Goal: Task Accomplishment & Management: Use online tool/utility

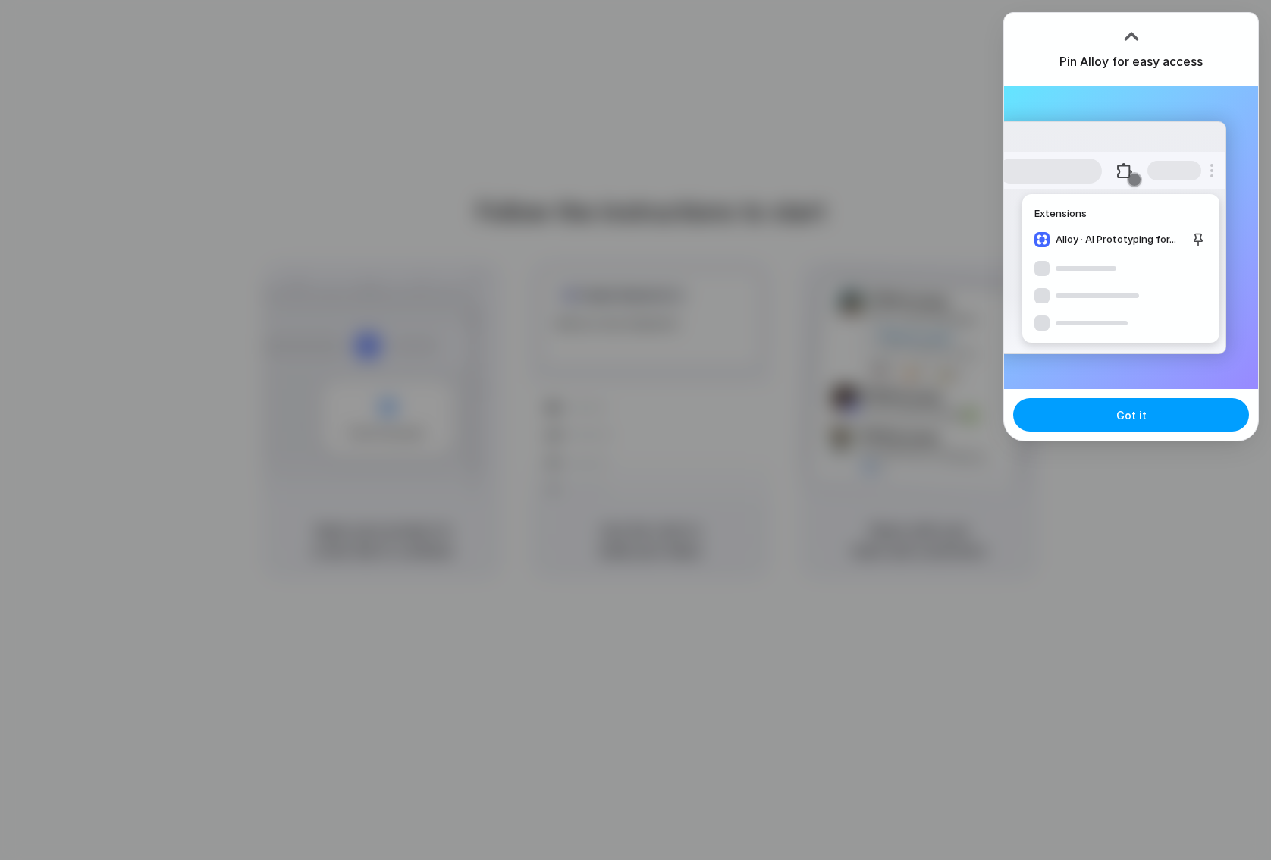
click at [1146, 423] on button "Got it" at bounding box center [1131, 414] width 236 height 33
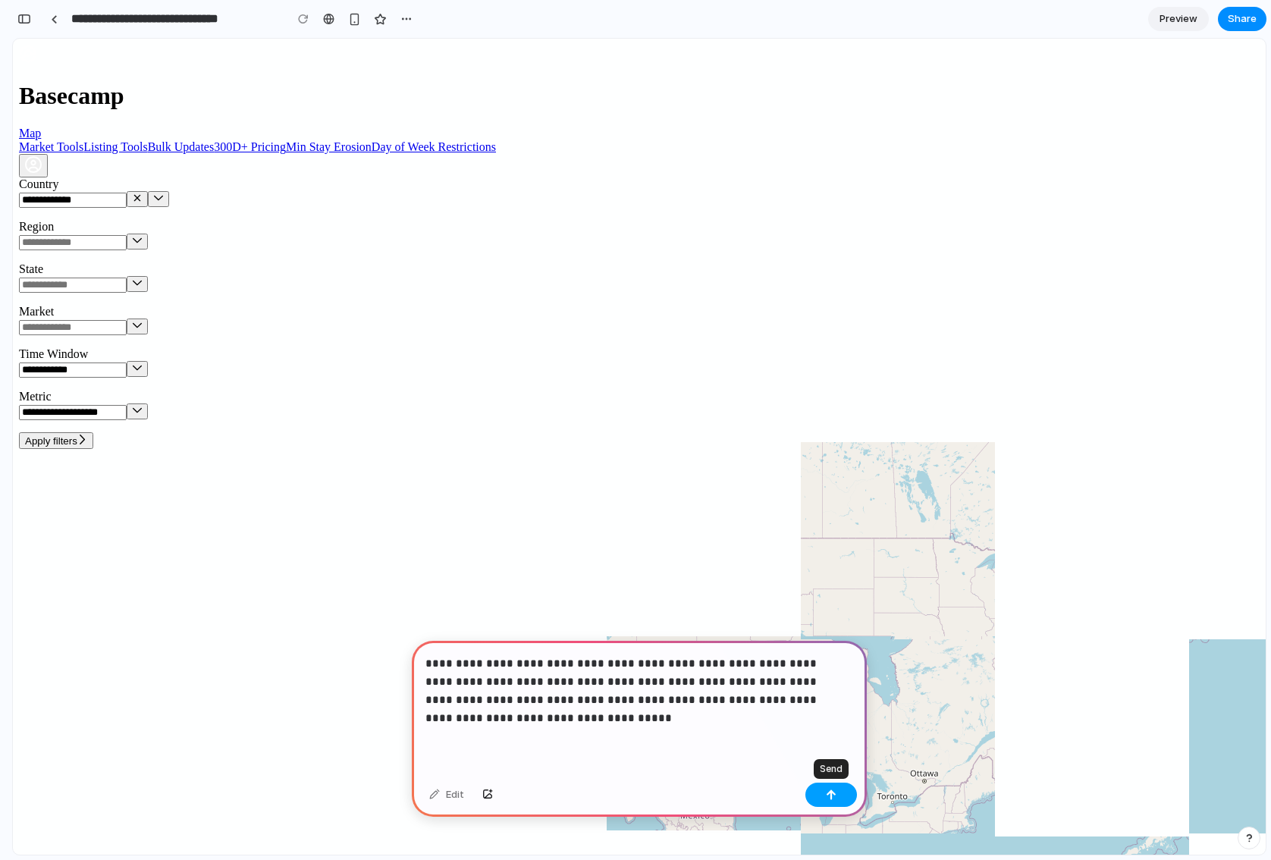
click at [833, 785] on button "button" at bounding box center [831, 795] width 52 height 24
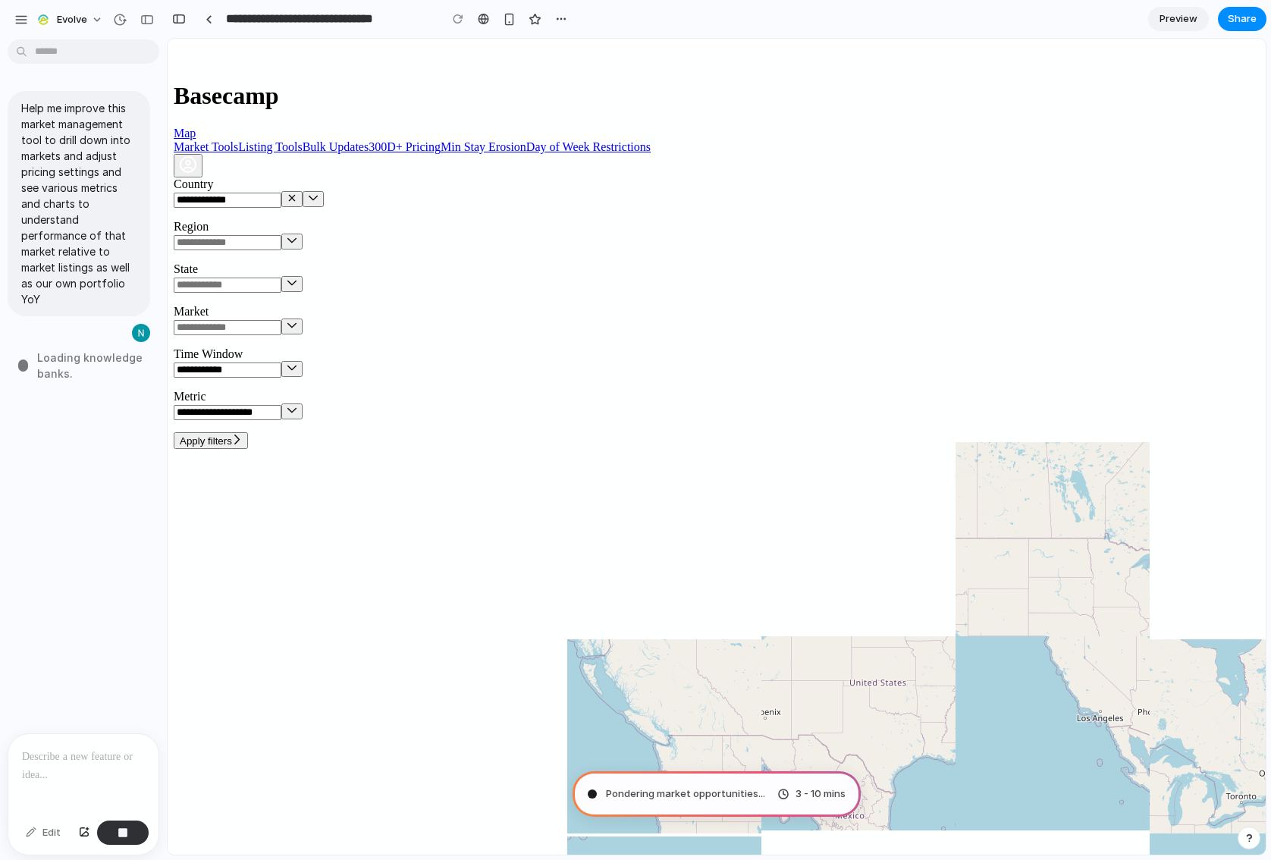
type input "**********"
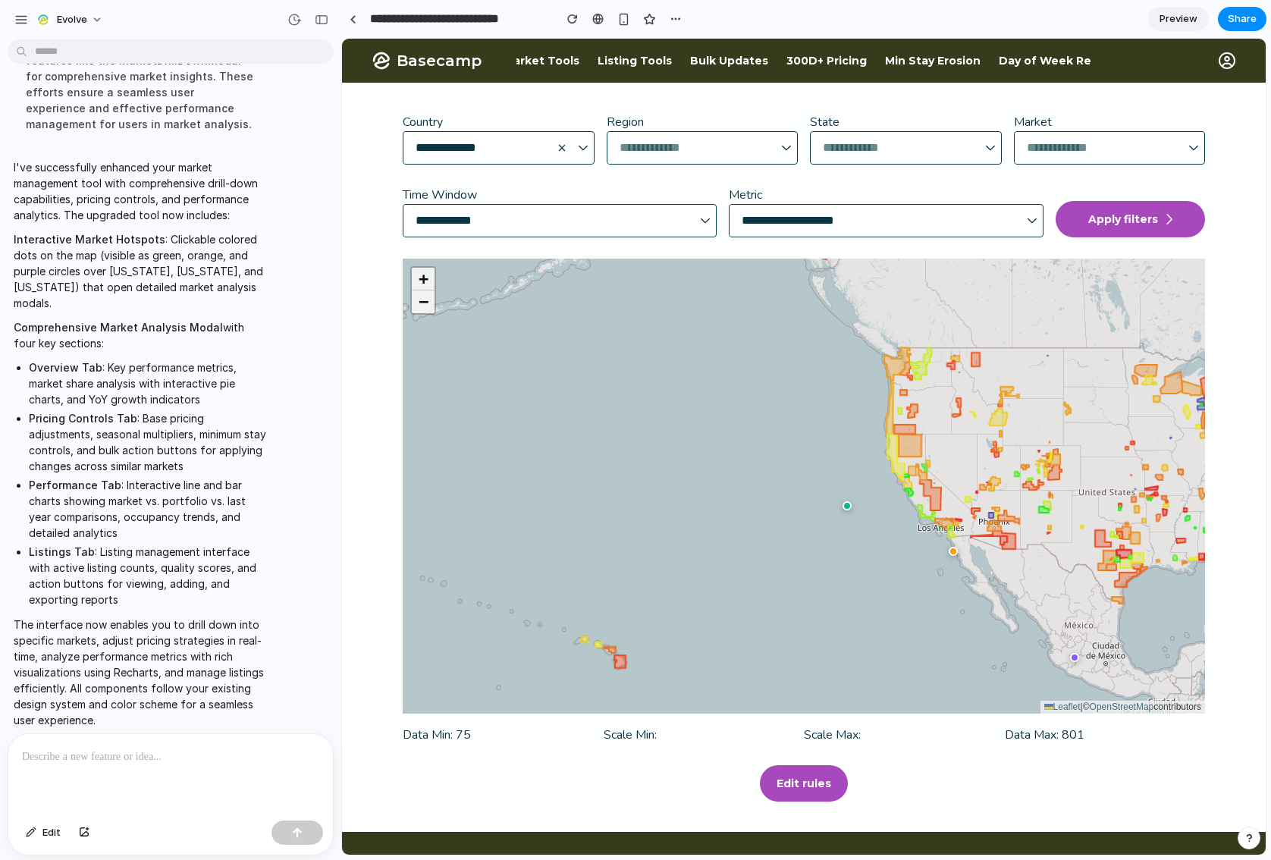
click at [1204, 781] on main "**********" at bounding box center [804, 457] width 924 height 749
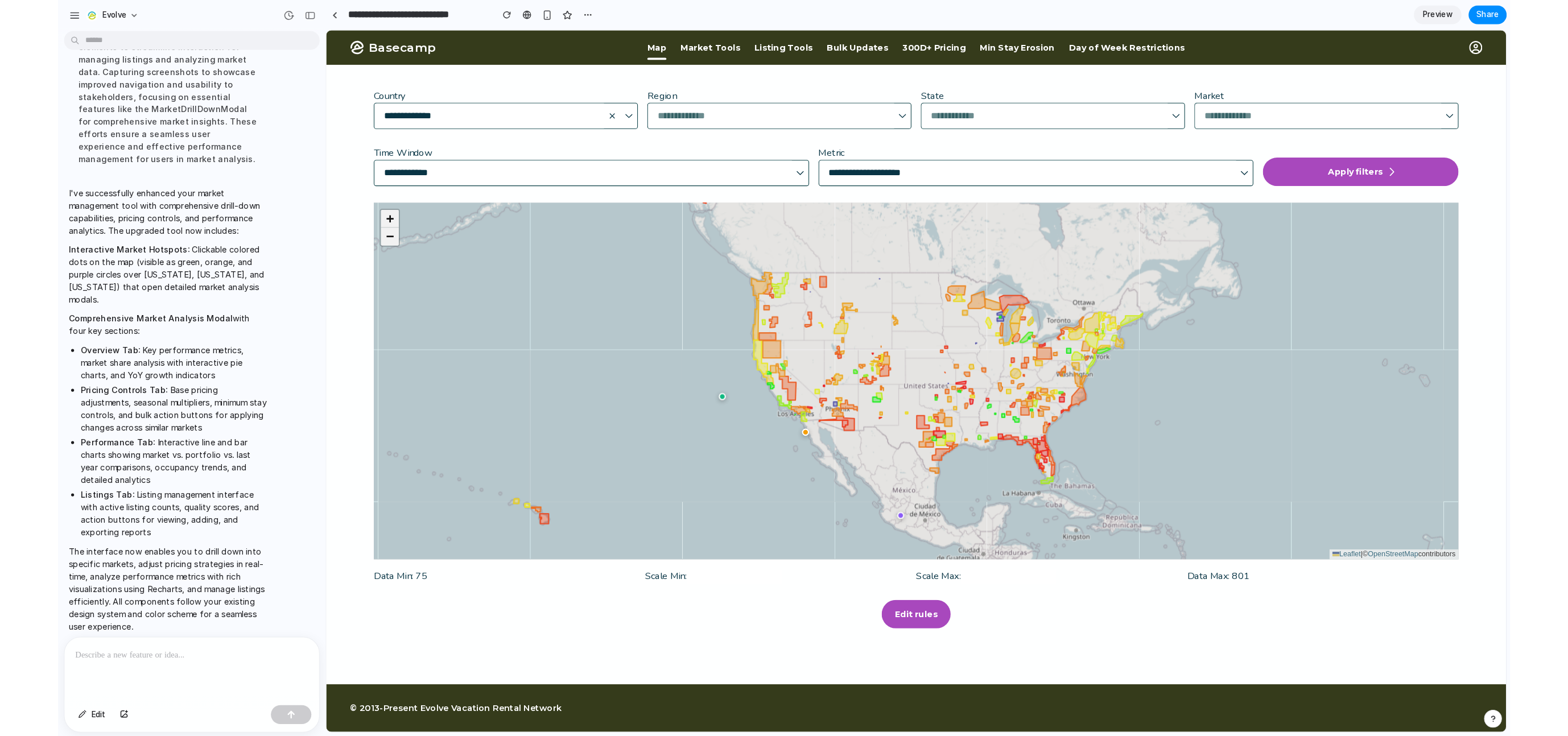
scroll to position [215, 0]
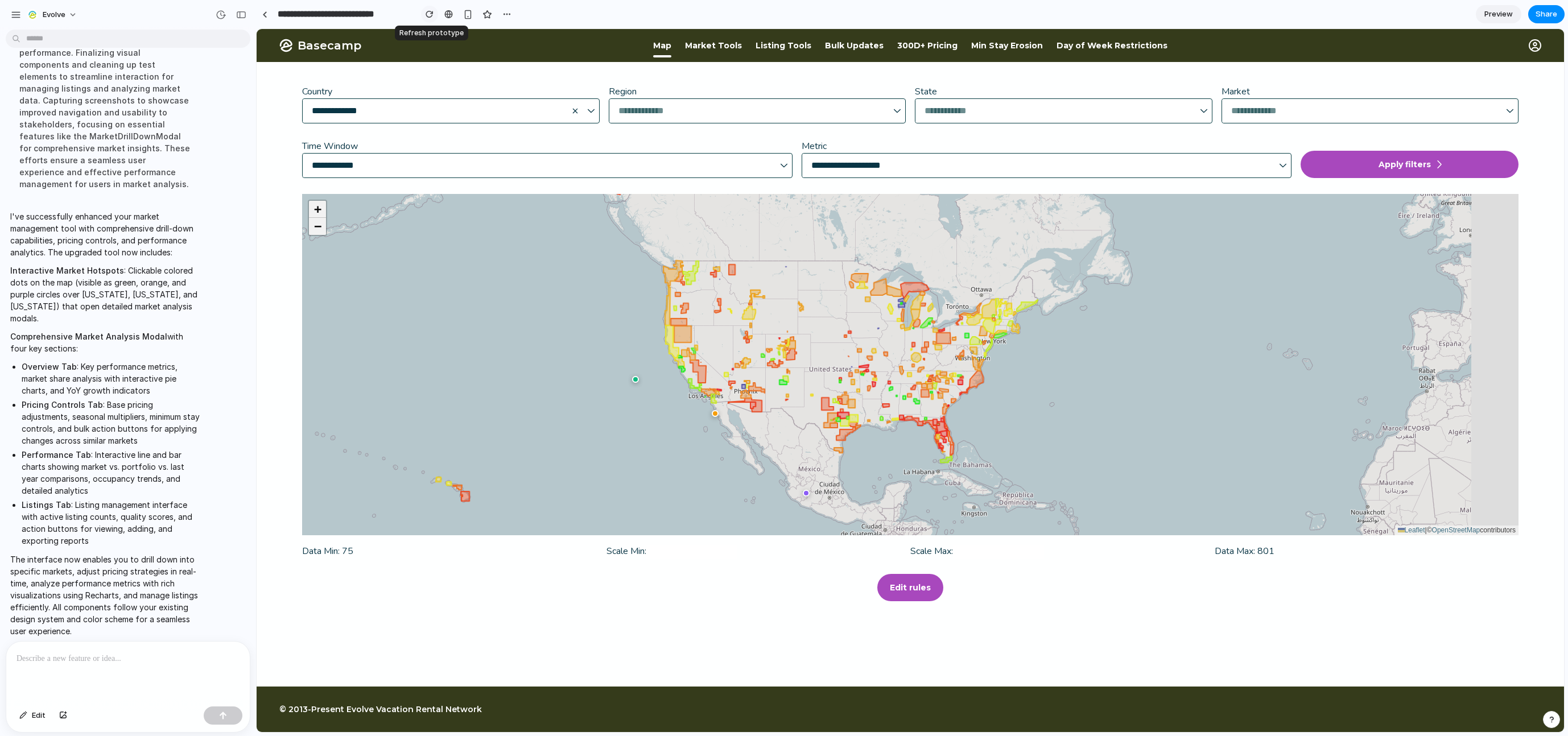
click at [431, 15] on div "button" at bounding box center [429, 14] width 8 height 8
click at [508, 14] on div "button" at bounding box center [507, 14] width 9 height 9
click at [508, 14] on div "Duplicate Delete" at bounding box center [784, 368] width 1568 height 736
click at [943, 430] on icon at bounding box center [939, 426] width 13 height 14
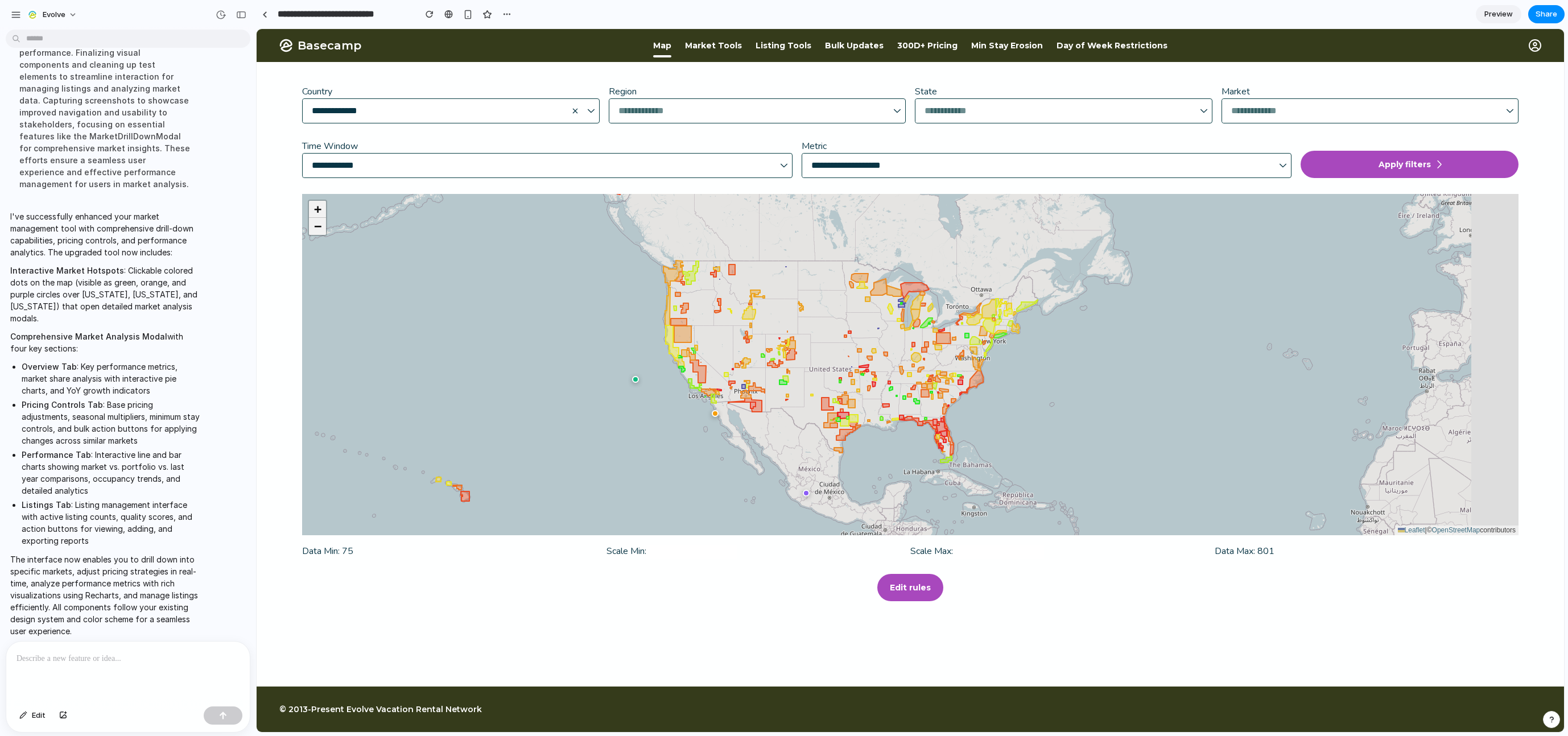
click at [942, 428] on icon at bounding box center [939, 426] width 13 height 14
click at [681, 331] on icon at bounding box center [683, 335] width 17 height 17
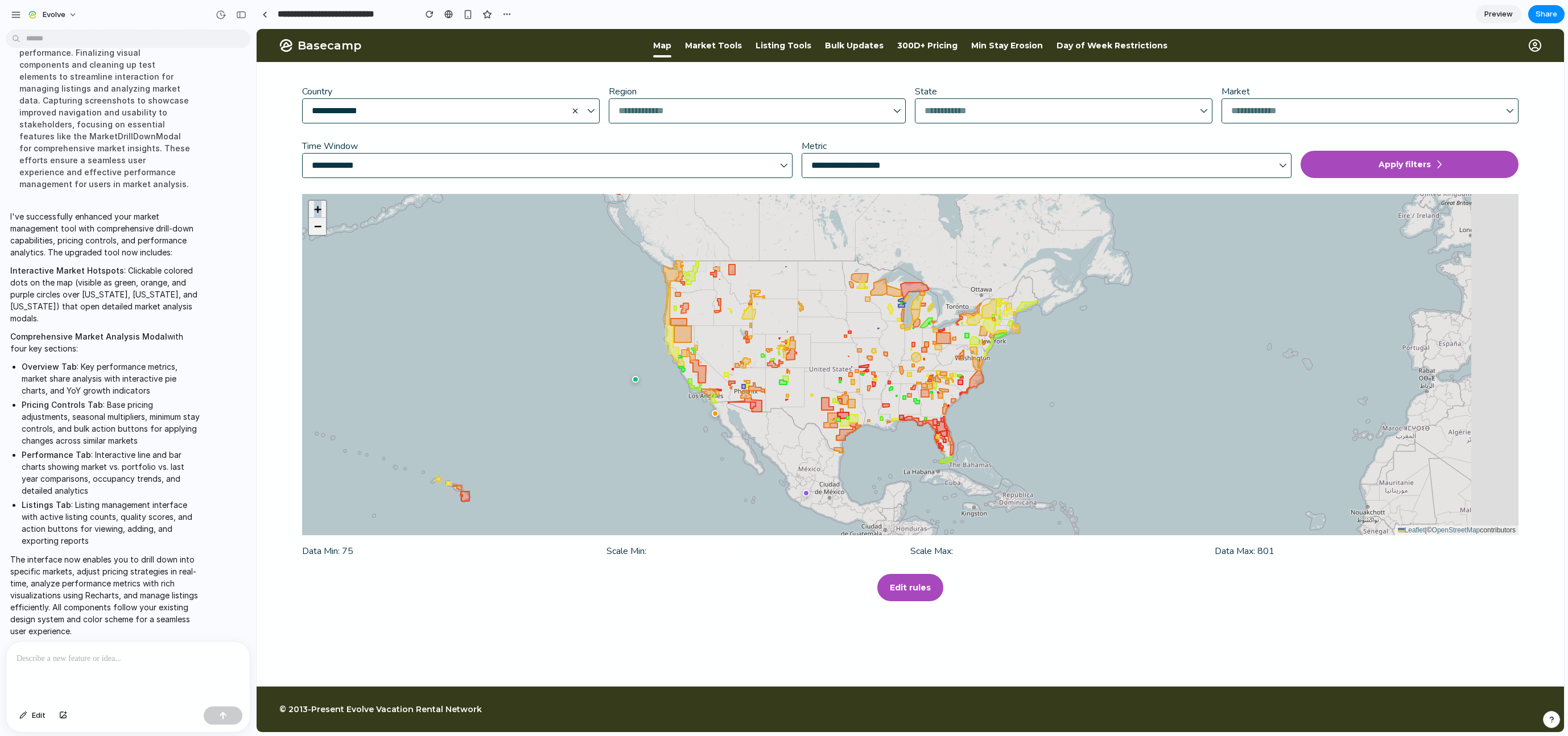
click at [681, 331] on icon at bounding box center [683, 335] width 17 height 17
click at [733, 271] on icon at bounding box center [731, 270] width 6 height 11
click at [728, 41] on span "Market Tools" at bounding box center [713, 46] width 57 height 11
click at [725, 48] on span "Market Tools" at bounding box center [713, 46] width 57 height 11
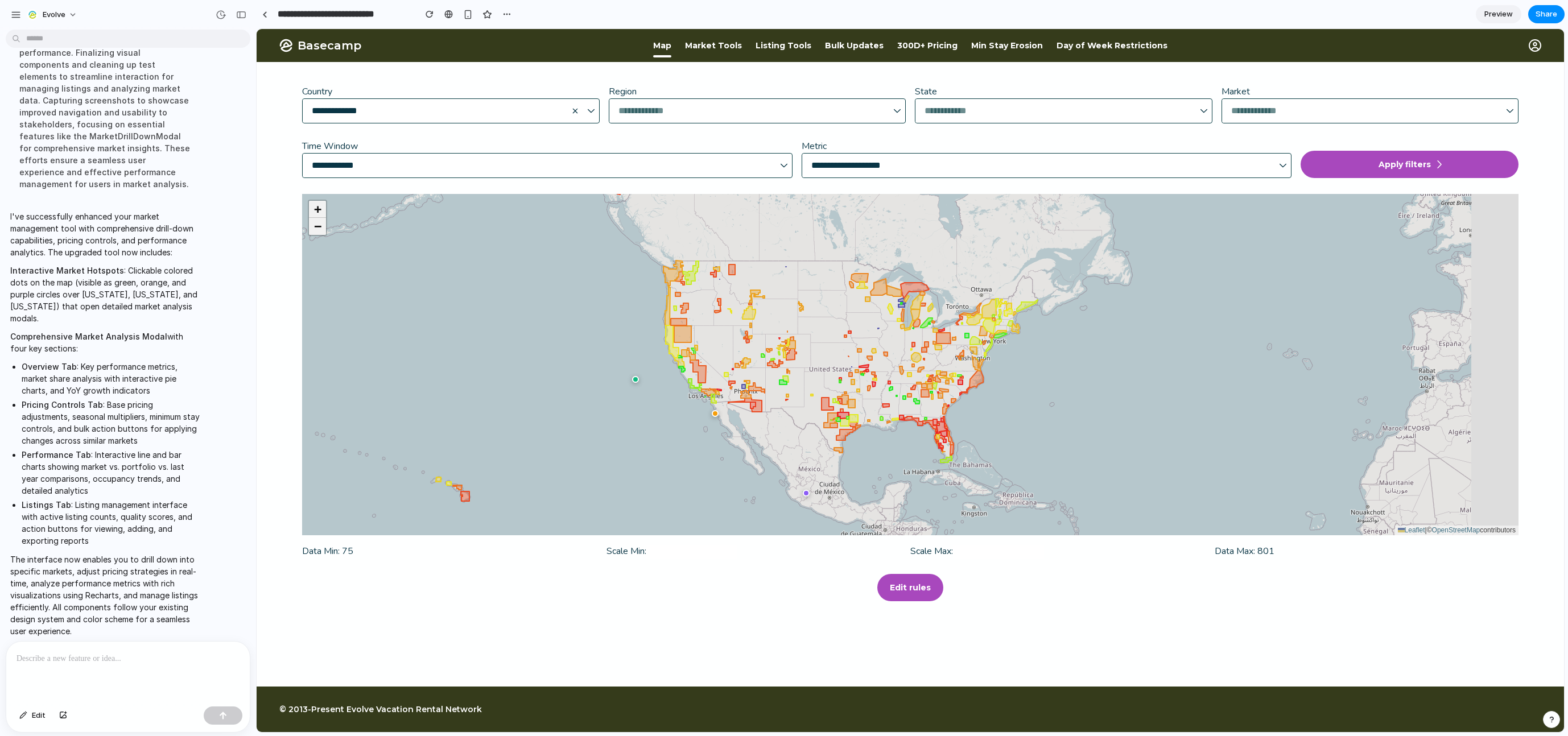
click at [799, 43] on span "Listing Tools" at bounding box center [783, 46] width 56 height 11
drag, startPoint x: 894, startPoint y: 435, endPoint x: 860, endPoint y: 242, distance: 196.0
click at [860, 242] on div "+ − Leaflet | © OpenStreetMap contributors" at bounding box center [910, 365] width 1216 height 341
drag, startPoint x: 836, startPoint y: 598, endPoint x: 807, endPoint y: 468, distance: 133.2
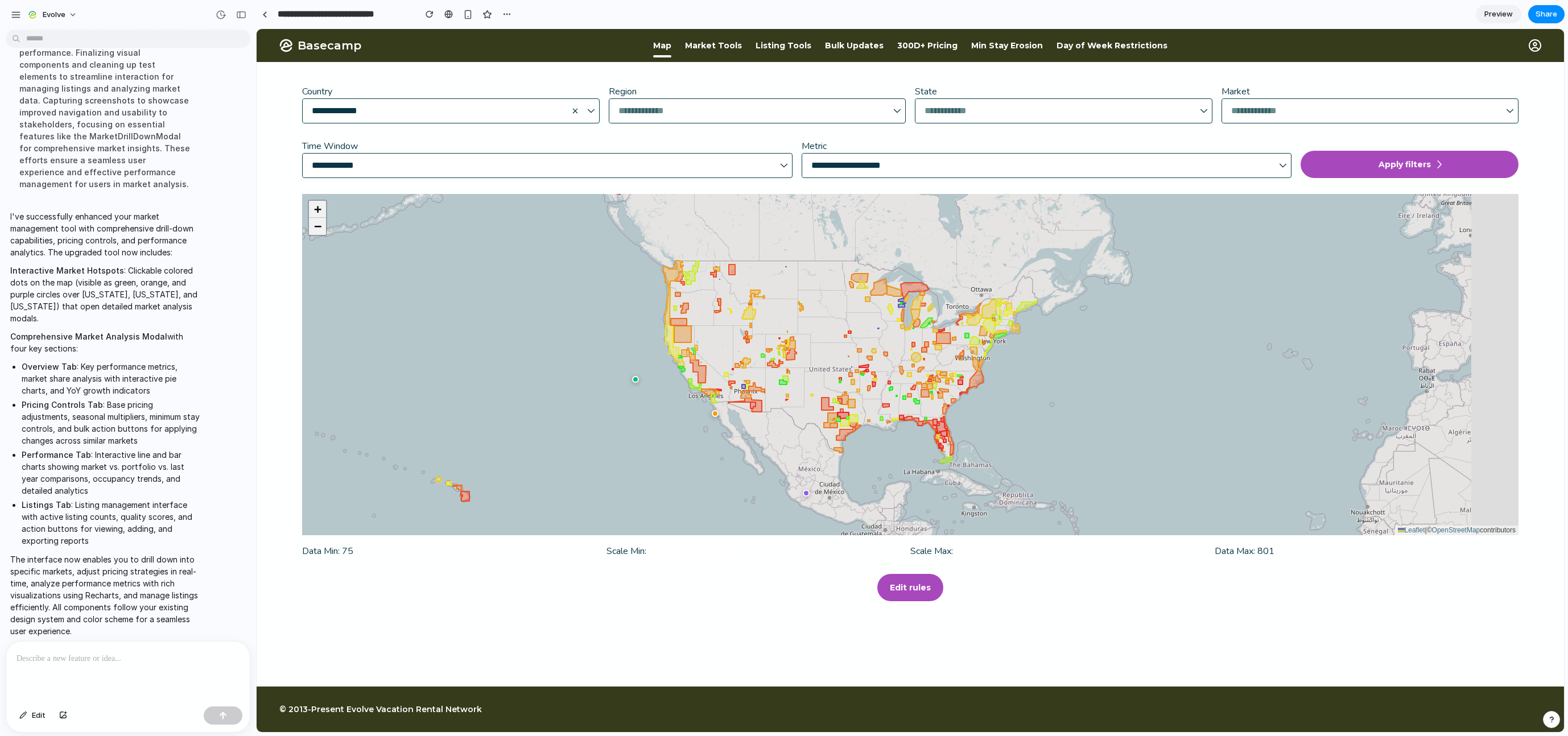
click at [813, 487] on div "+ − Leaflet | © OpenStreetMap contributors Data Min: 75 Scale Min: *** Scale Ma…" at bounding box center [910, 398] width 1216 height 407
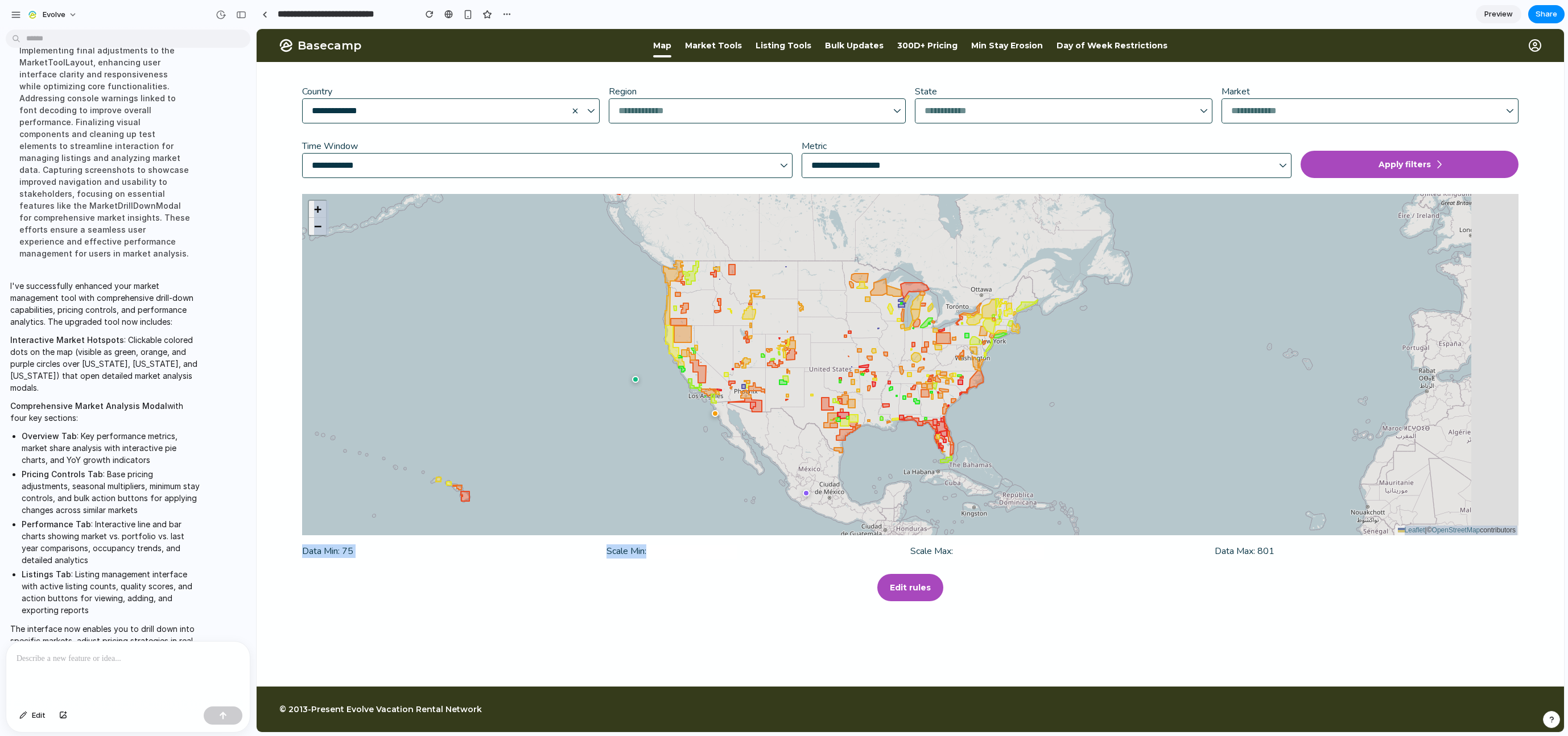
scroll to position [215, 0]
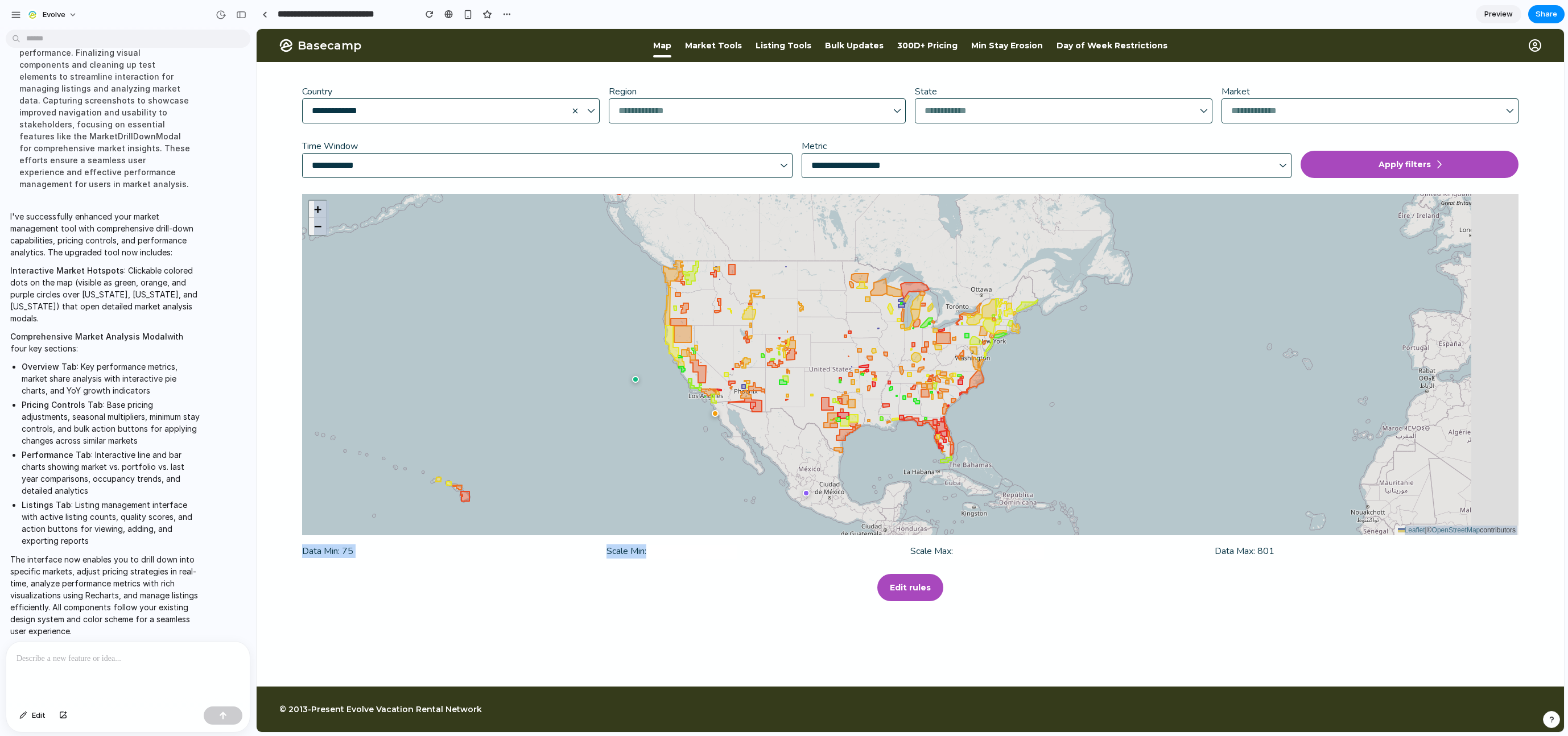
click at [953, 47] on img "button" at bounding box center [1535, 45] width 13 height 13
click at [953, 13] on span "Preview" at bounding box center [1498, 14] width 29 height 11
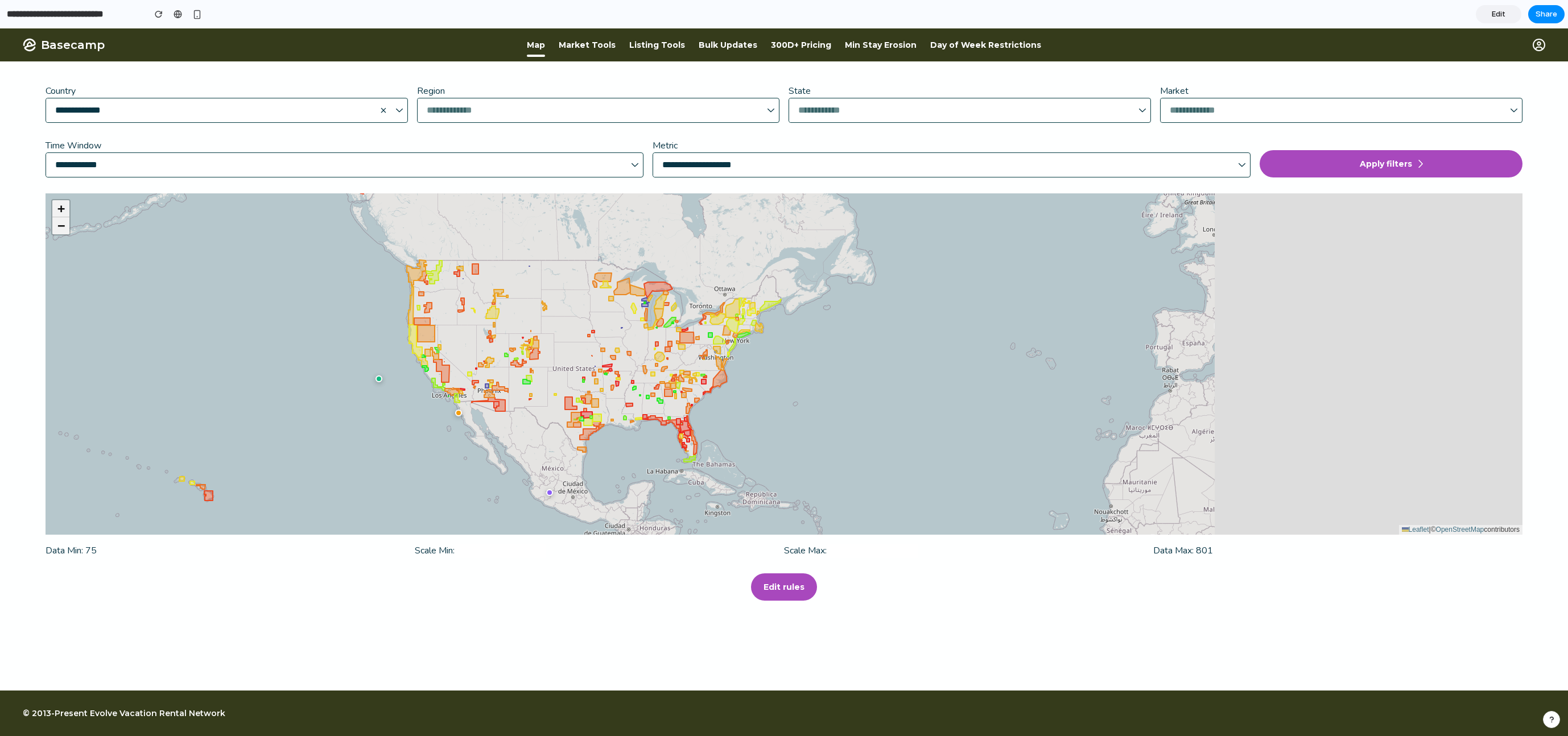
click at [610, 47] on span "Market Tools" at bounding box center [587, 45] width 57 height 11
click at [610, 48] on span "Market Tools" at bounding box center [587, 45] width 57 height 11
click at [684, 49] on span "Listing Tools" at bounding box center [657, 45] width 56 height 11
click at [730, 47] on span "Bulk Updates" at bounding box center [728, 45] width 59 height 11
click at [804, 46] on span "300D+ Pricing" at bounding box center [801, 45] width 60 height 11
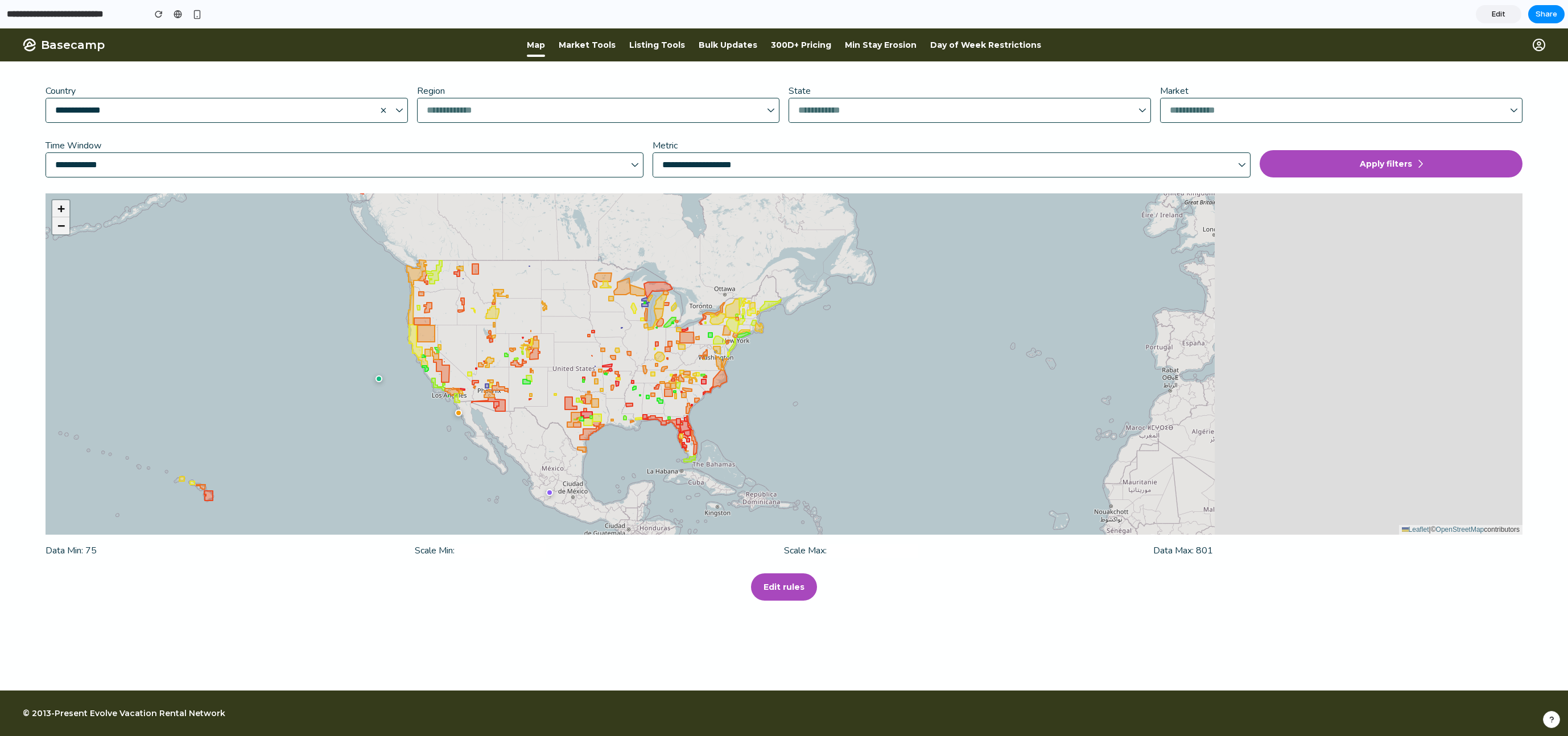
click at [896, 46] on span "Min Stay Erosion" at bounding box center [881, 45] width 72 height 11
click at [953, 47] on span "Day of Week Restrictions" at bounding box center [986, 45] width 111 height 11
click at [953, 167] on button "Apply filters" at bounding box center [1391, 164] width 263 height 27
click at [790, 584] on span "Edit rules" at bounding box center [784, 587] width 41 height 11
click at [680, 428] on icon at bounding box center [683, 425] width 13 height 14
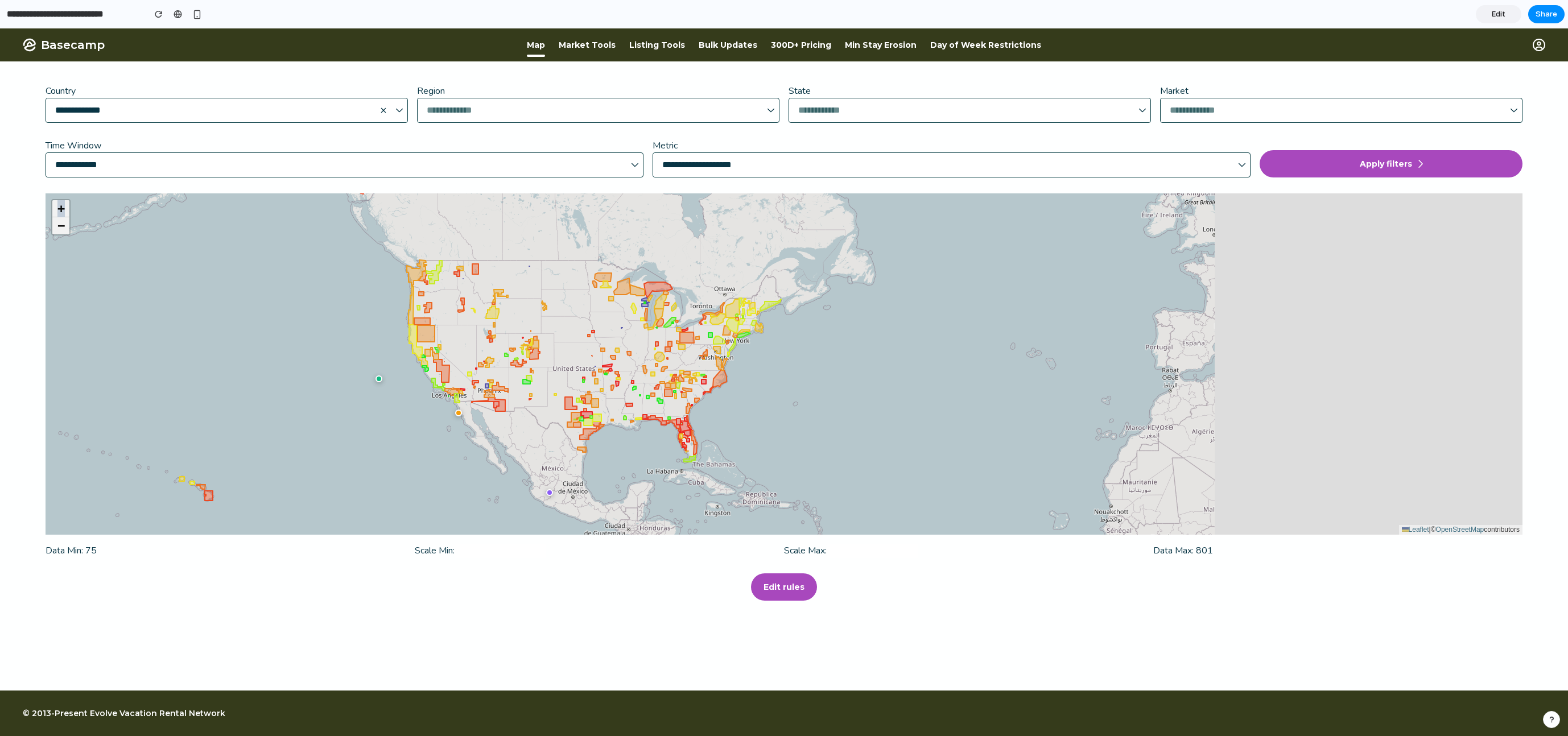
click at [680, 428] on icon at bounding box center [683, 425] width 13 height 14
click at [550, 496] on div at bounding box center [550, 493] width 11 height 11
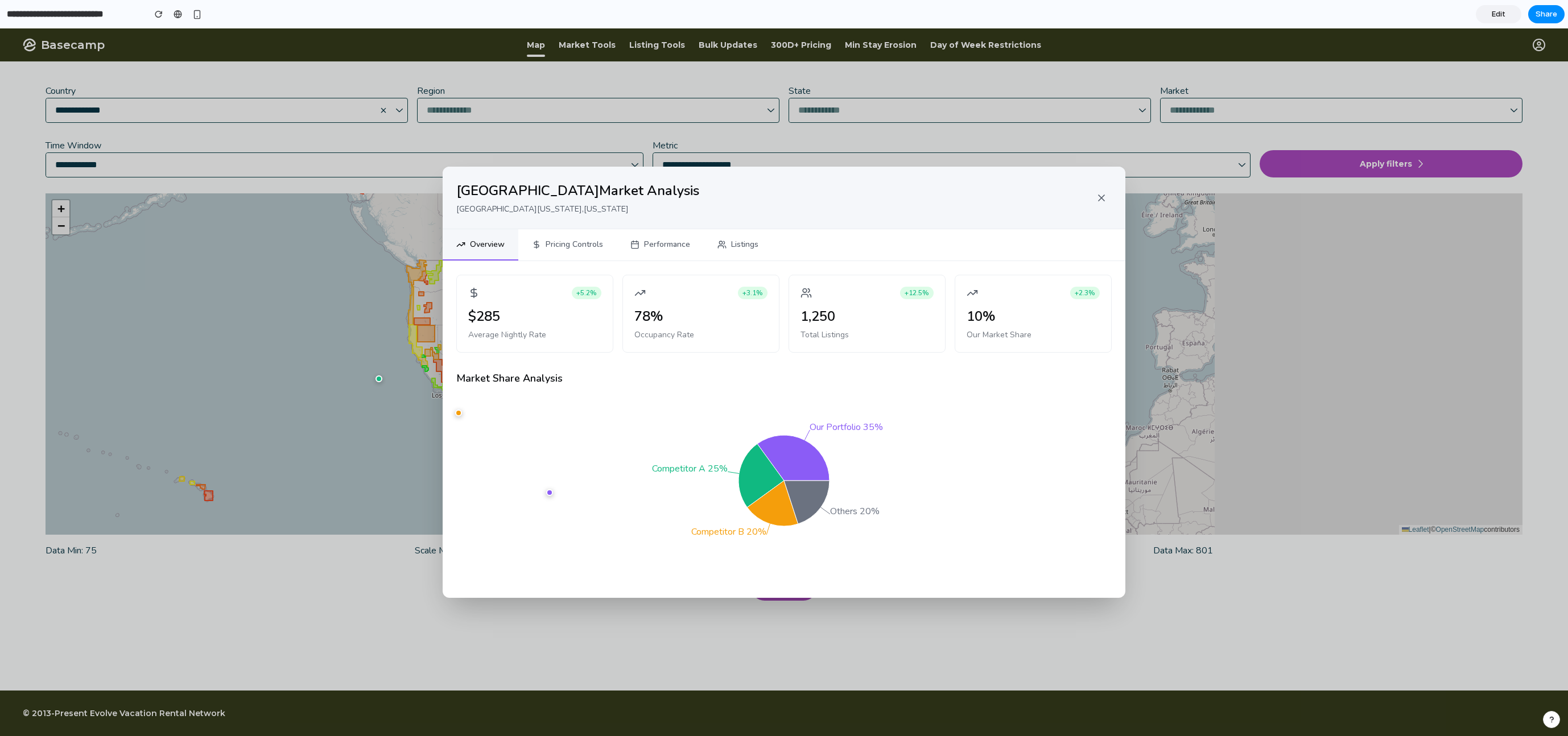
click at [569, 247] on button "Pricing Controls" at bounding box center [567, 245] width 98 height 32
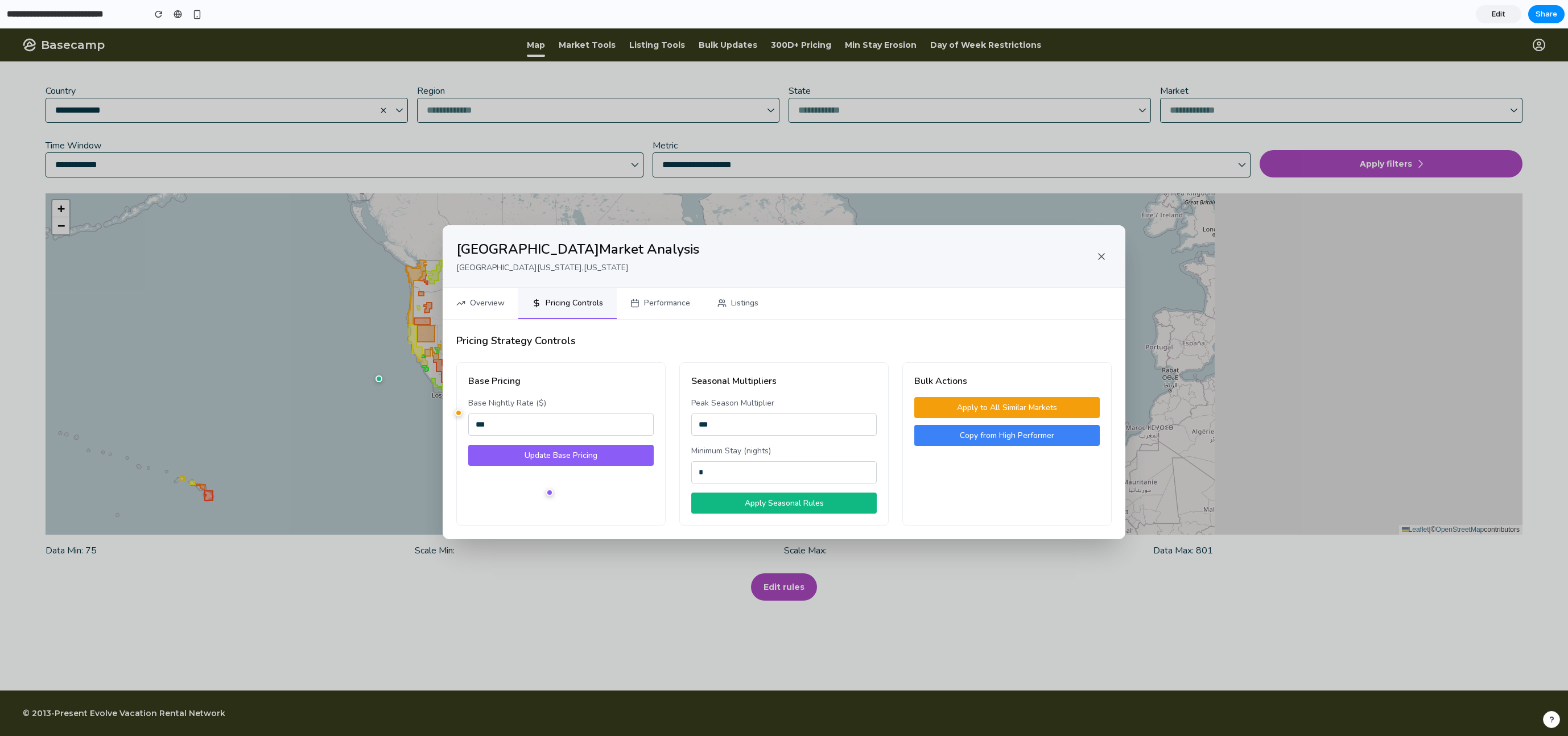
click at [668, 307] on button "Performance" at bounding box center [660, 304] width 87 height 32
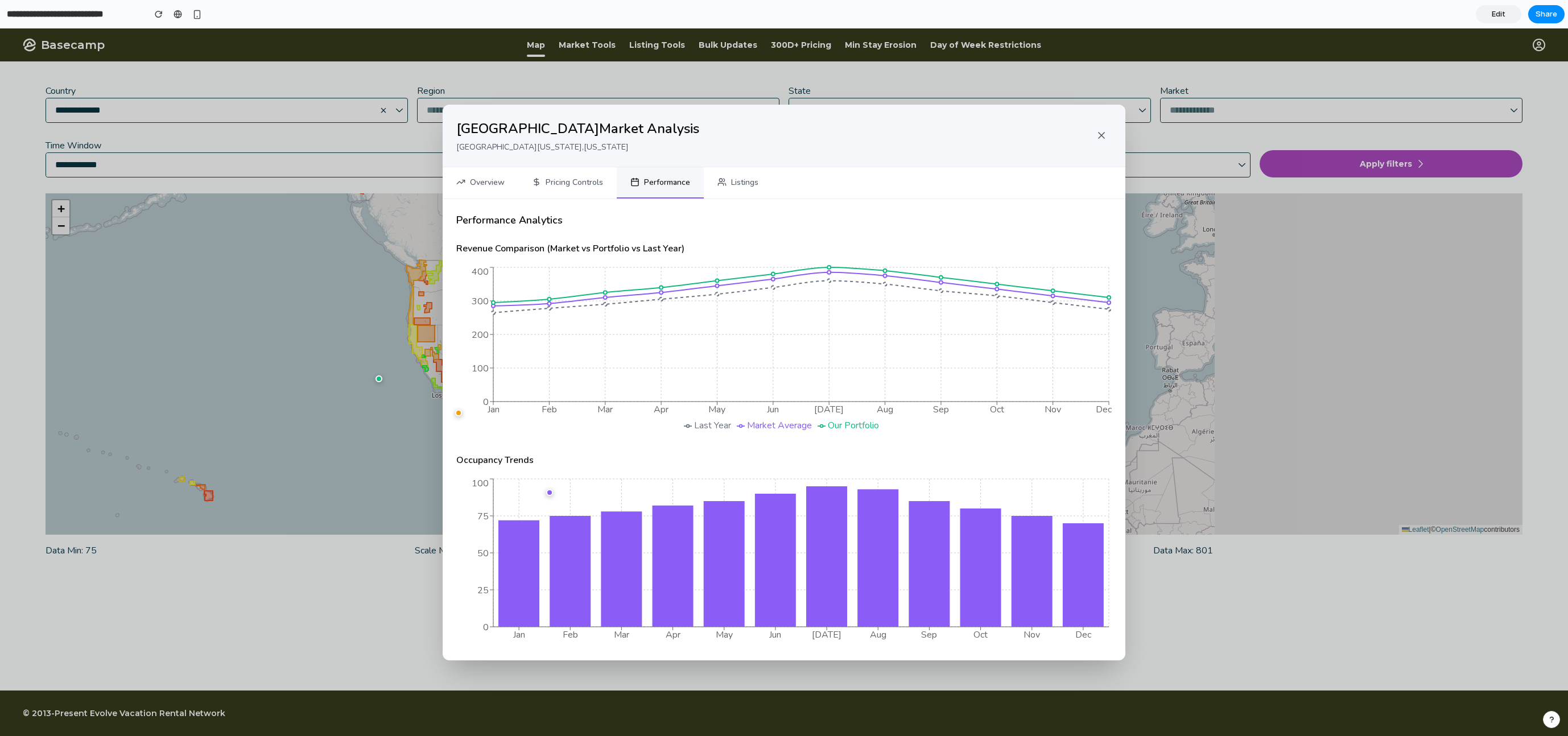
click at [743, 168] on button "Listings" at bounding box center [737, 183] width 68 height 32
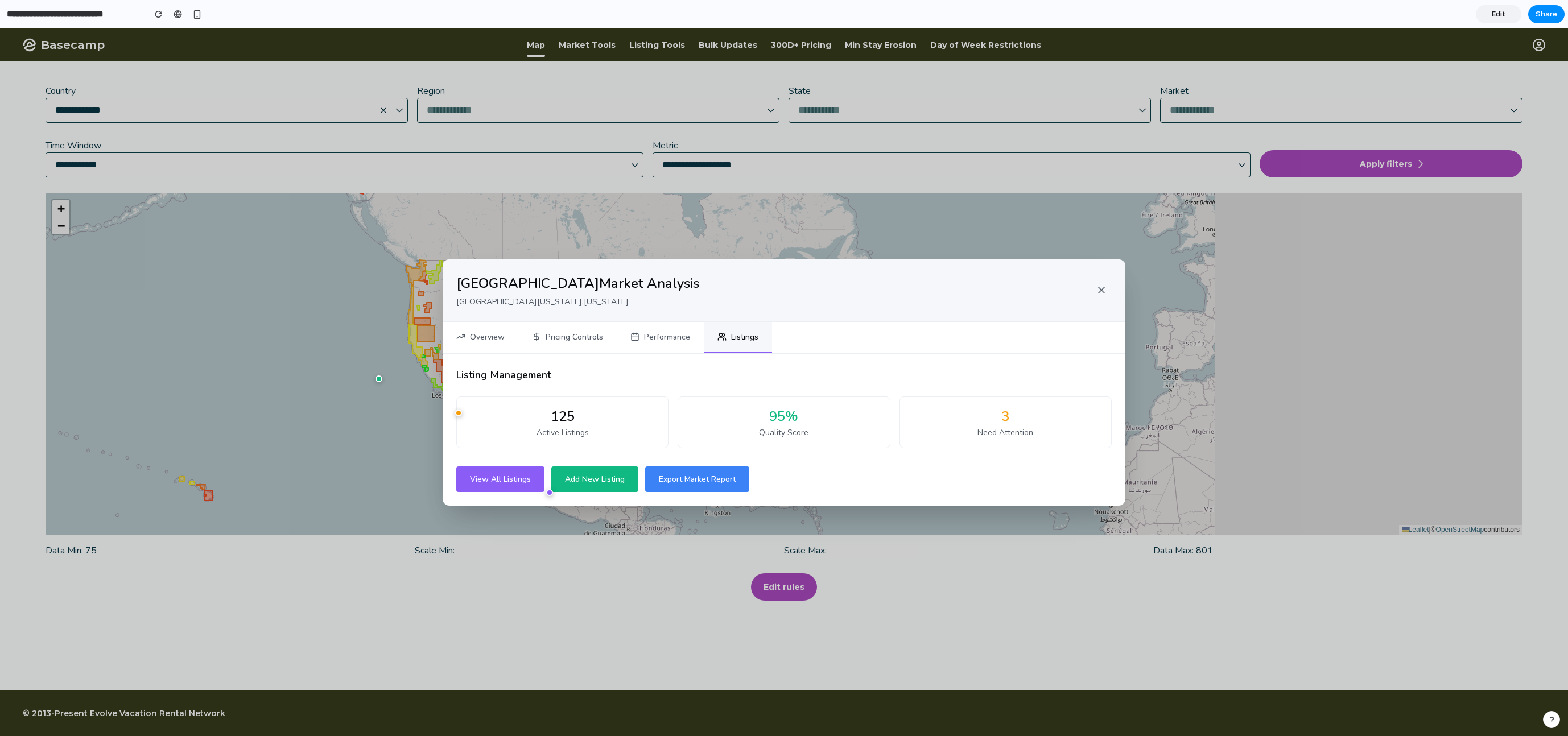
click at [500, 482] on span "View All Listings" at bounding box center [500, 479] width 61 height 11
click at [506, 488] on button "View All Listings" at bounding box center [500, 479] width 89 height 26
click at [618, 479] on span "Add New Listing" at bounding box center [595, 479] width 60 height 11
click at [511, 335] on button "Overview" at bounding box center [480, 338] width 76 height 32
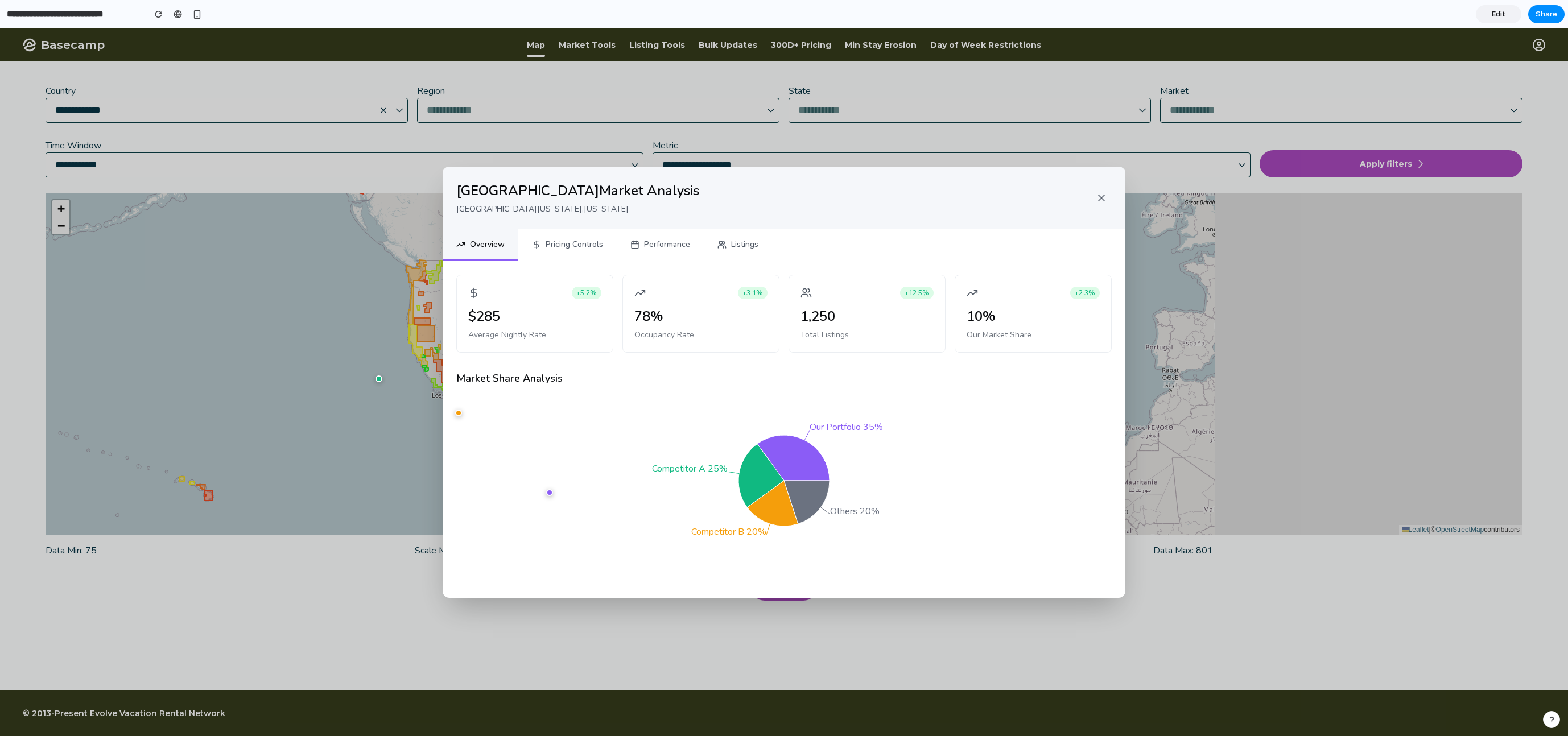
click at [550, 316] on div "$285" at bounding box center [534, 316] width 133 height 20
click at [586, 291] on span "+5.2%" at bounding box center [586, 293] width 29 height 13
click at [731, 303] on div "+3.1% 78% Occupancy Rate" at bounding box center [701, 314] width 157 height 78
click at [749, 288] on span "+3.1%" at bounding box center [752, 293] width 29 height 13
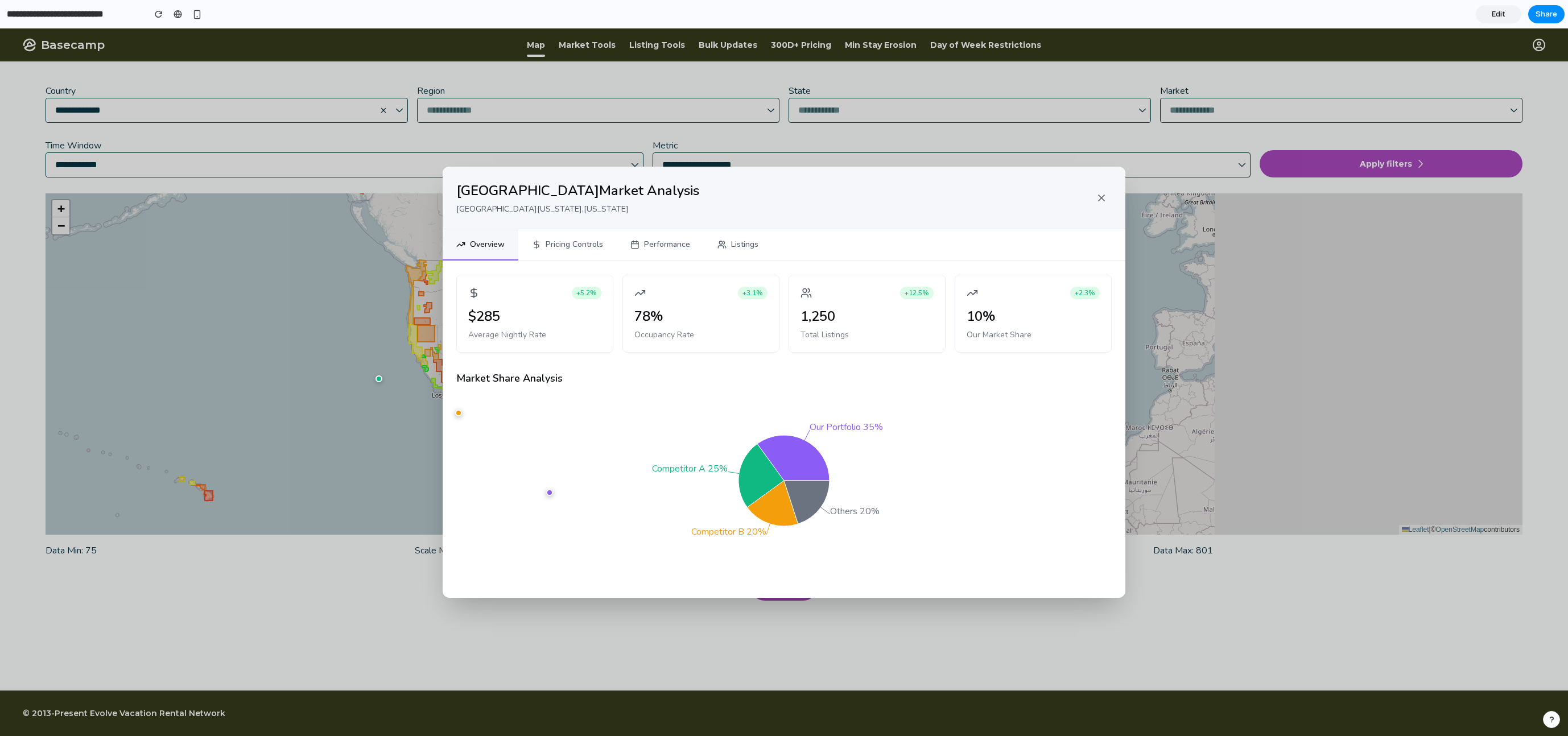
click at [750, 293] on span "+3.1%" at bounding box center [752, 293] width 29 height 13
click at [578, 248] on button "Pricing Controls" at bounding box center [567, 245] width 98 height 32
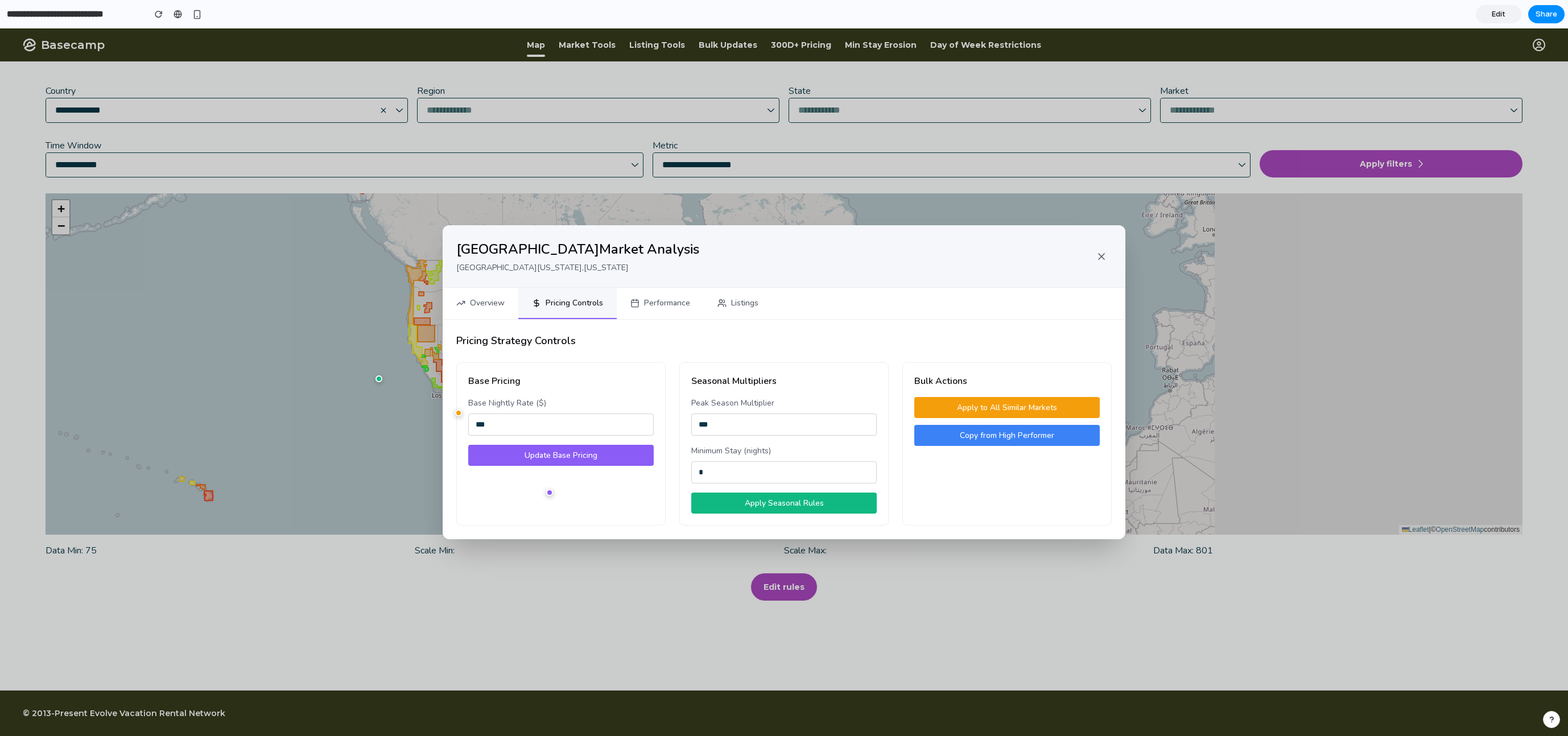
click at [594, 454] on span "Update Base Pricing" at bounding box center [560, 455] width 73 height 11
click at [557, 428] on input "***" at bounding box center [560, 425] width 185 height 23
click at [725, 422] on input "***" at bounding box center [783, 425] width 185 height 23
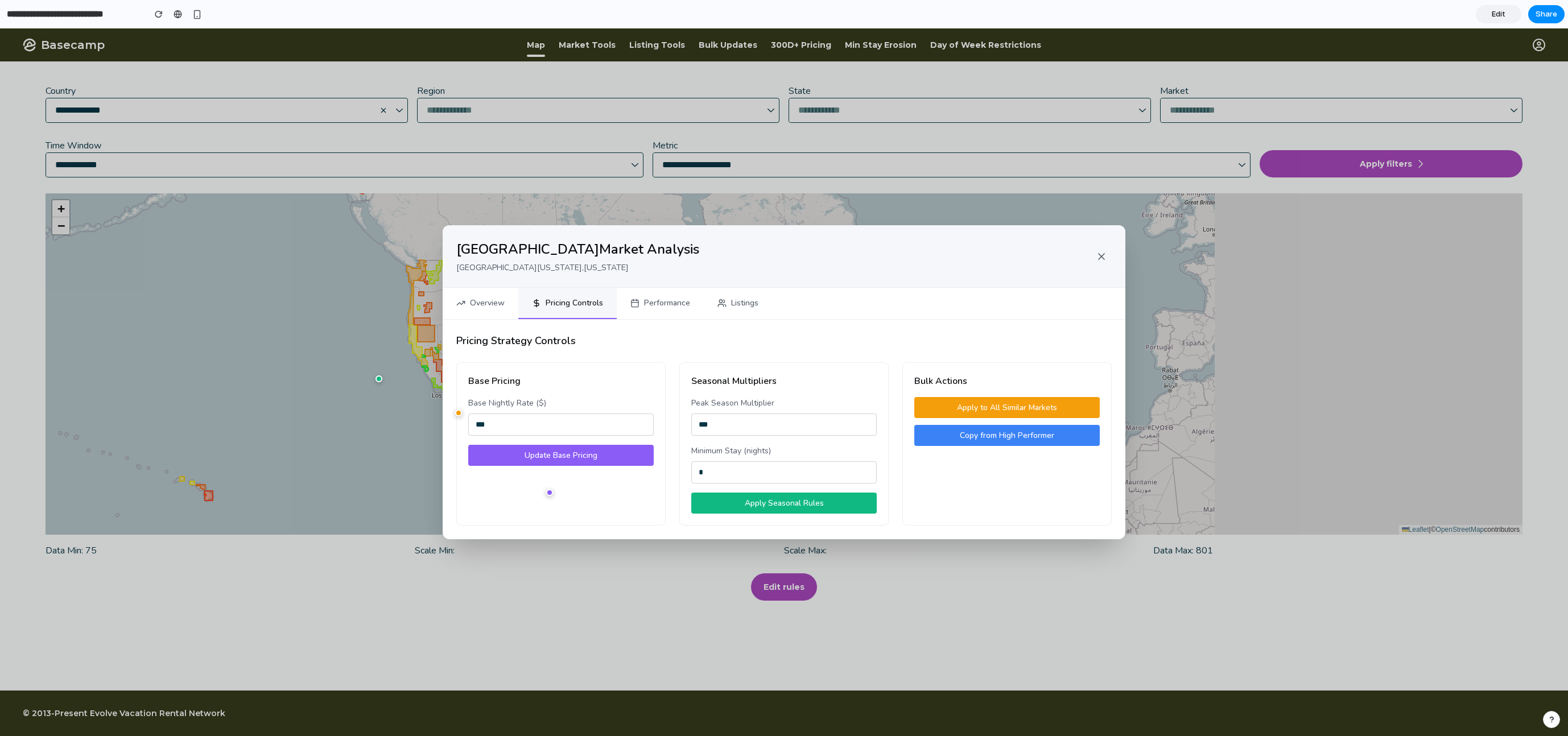
click at [725, 422] on input "***" at bounding box center [783, 425] width 185 height 23
click at [766, 483] on input "*" at bounding box center [783, 473] width 185 height 23
click at [766, 503] on span "Apply Seasonal Rules" at bounding box center [784, 503] width 79 height 11
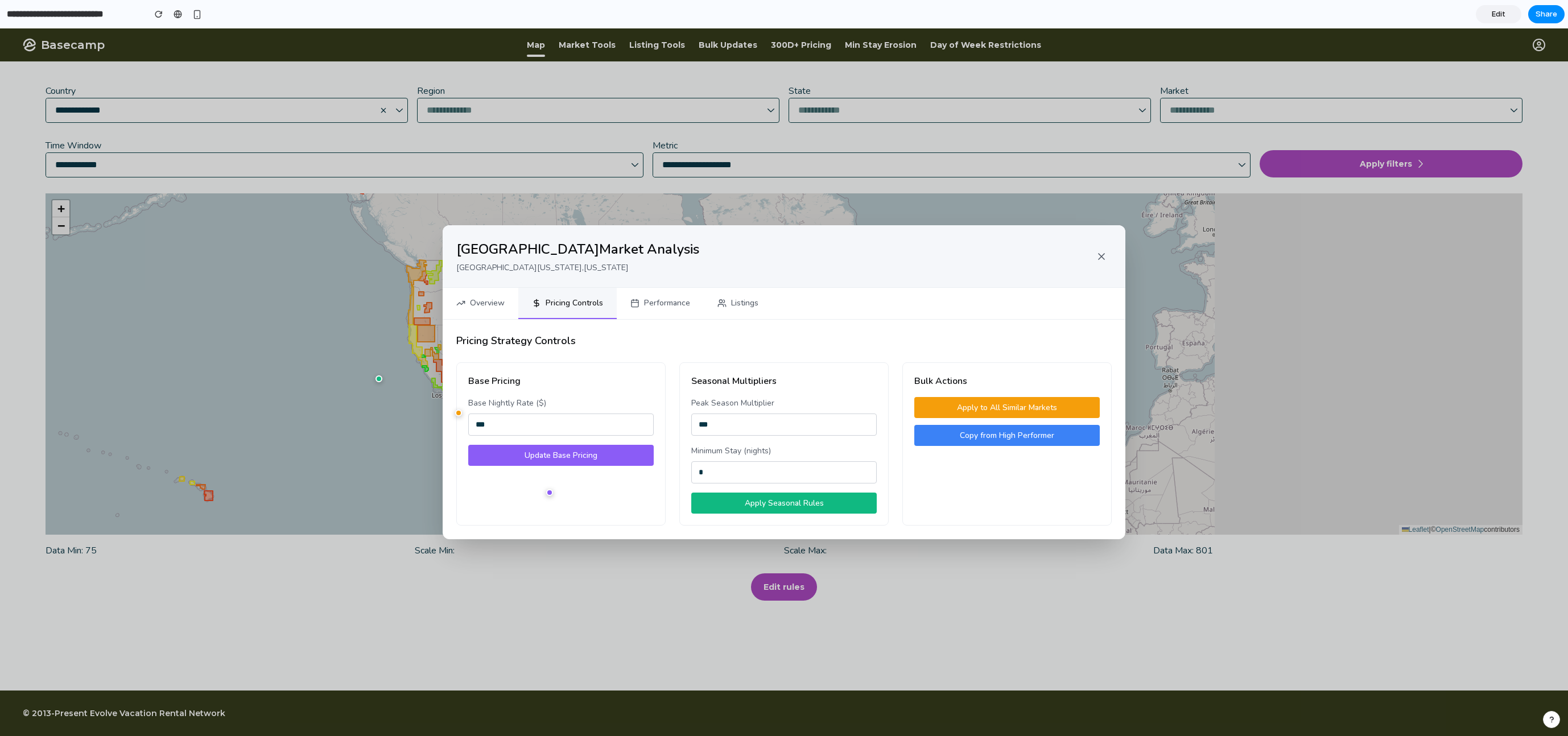
click at [766, 503] on span "Apply Seasonal Rules" at bounding box center [784, 503] width 79 height 11
click at [684, 322] on div "Pricing Strategy Controls Base Pricing Base Nightly Rate ($) *** Update Base Pr…" at bounding box center [784, 429] width 683 height 220
click at [674, 311] on button "Performance" at bounding box center [660, 304] width 87 height 32
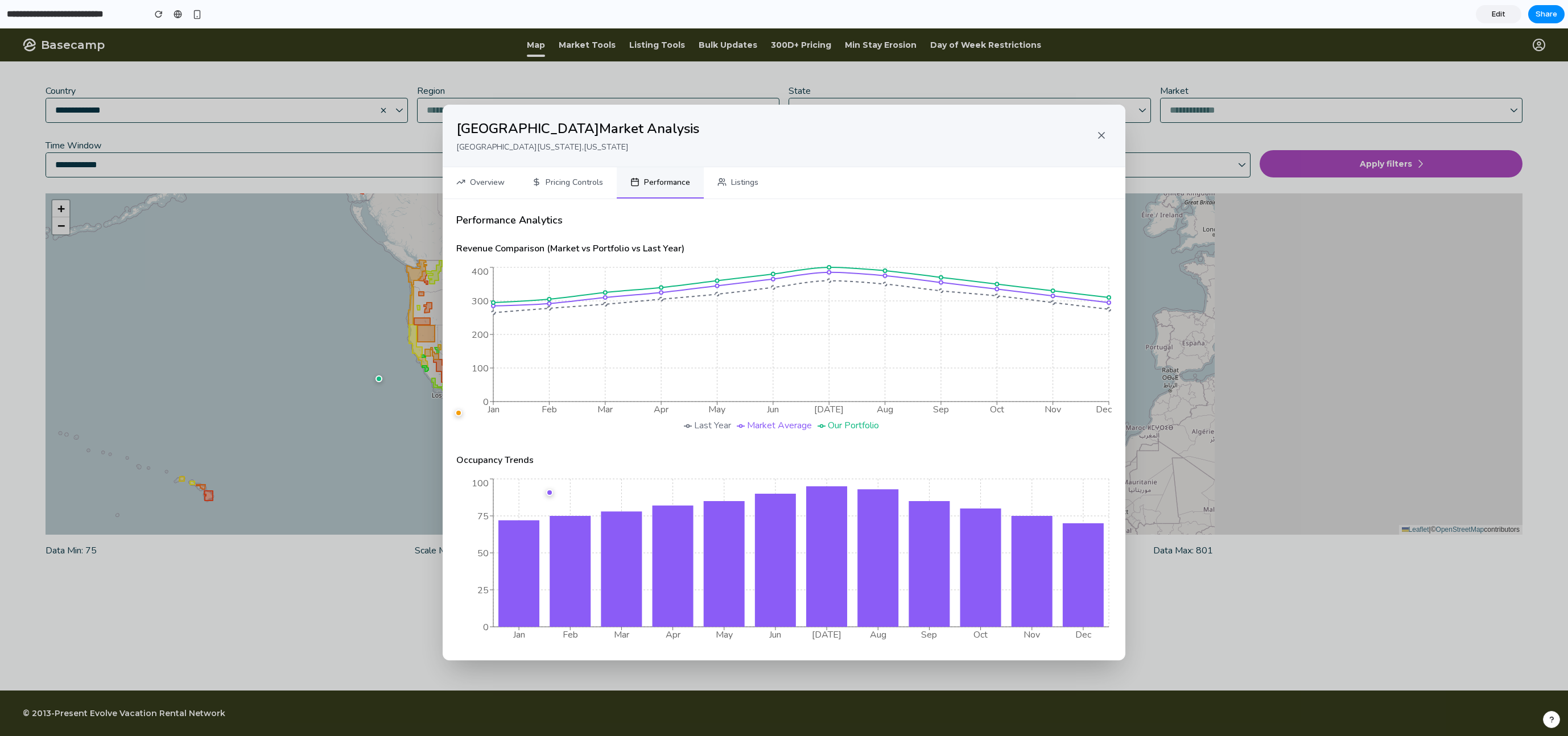
click at [733, 187] on button "Listings" at bounding box center [737, 183] width 68 height 32
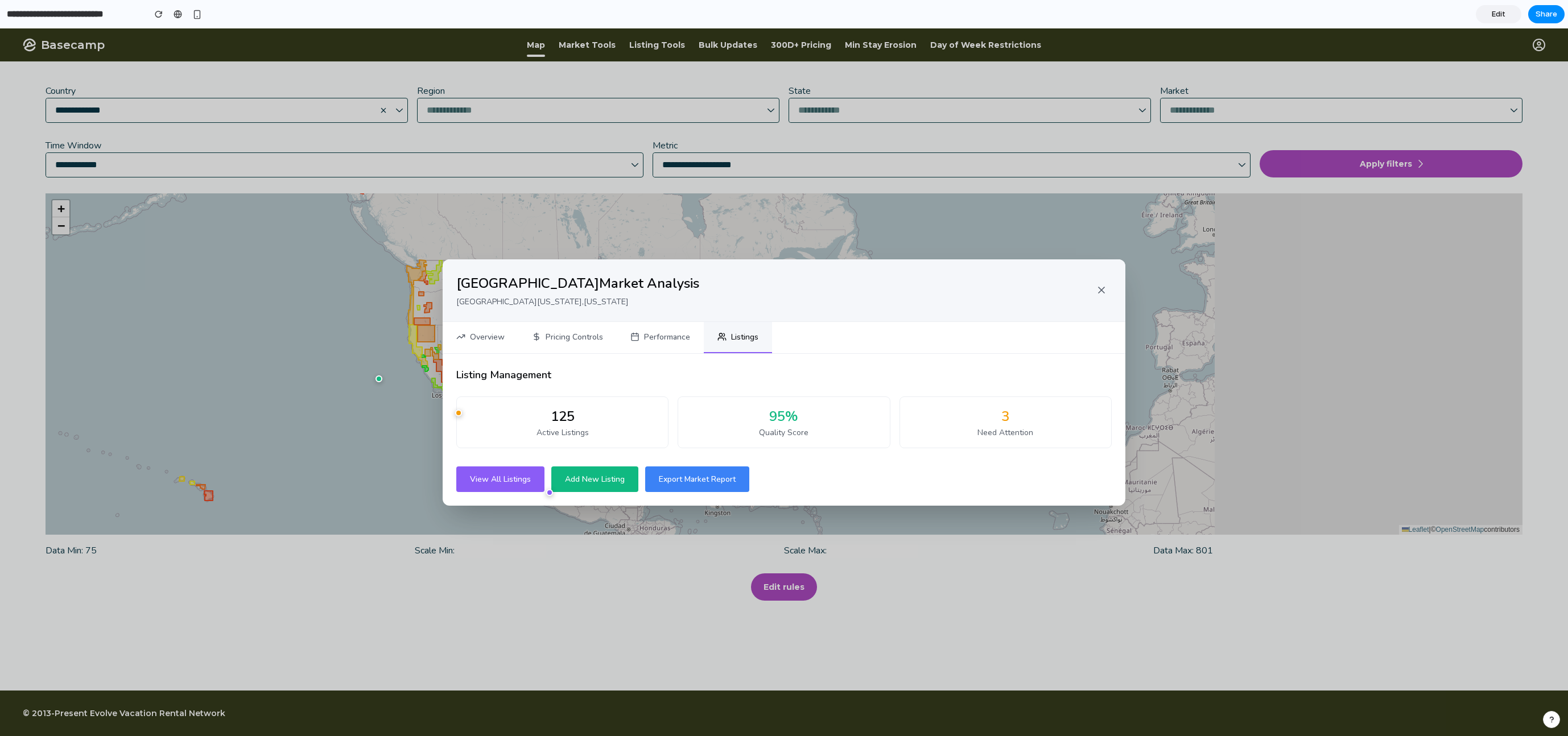
click at [488, 328] on button "Overview" at bounding box center [480, 338] width 76 height 32
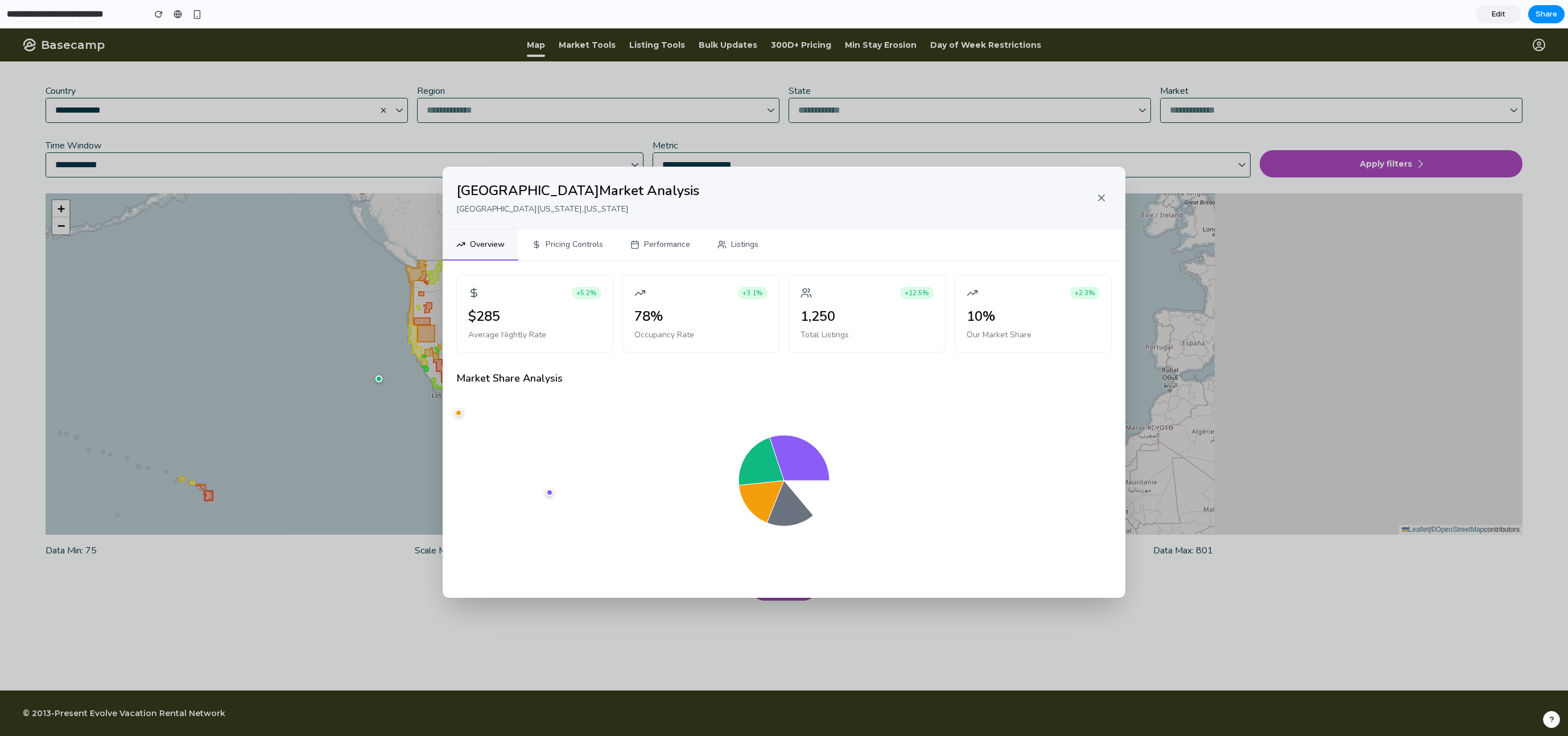
click at [644, 254] on button "Performance" at bounding box center [660, 245] width 87 height 32
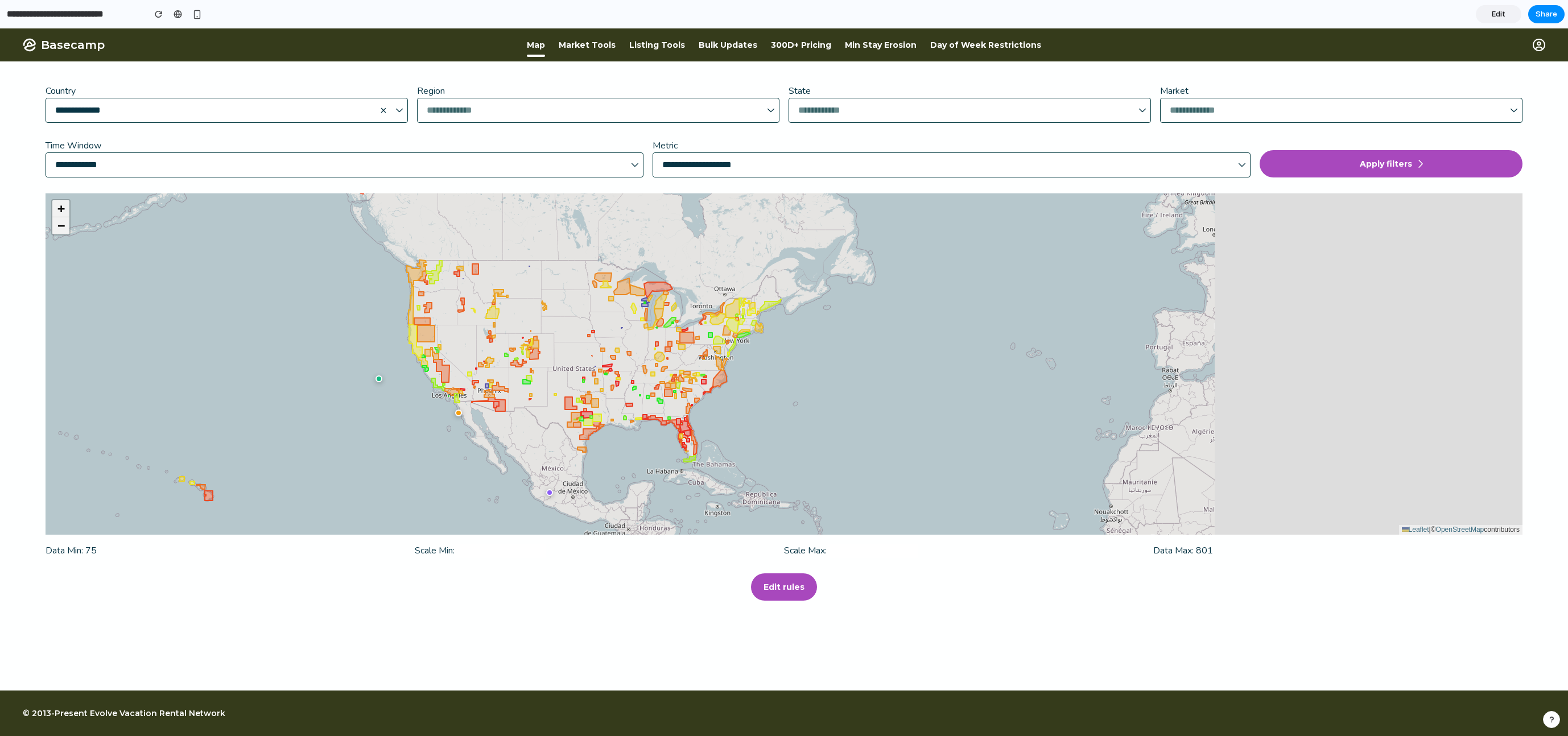
click at [488, 387] on icon at bounding box center [487, 386] width 4 height 4
click at [459, 413] on div at bounding box center [458, 413] width 11 height 11
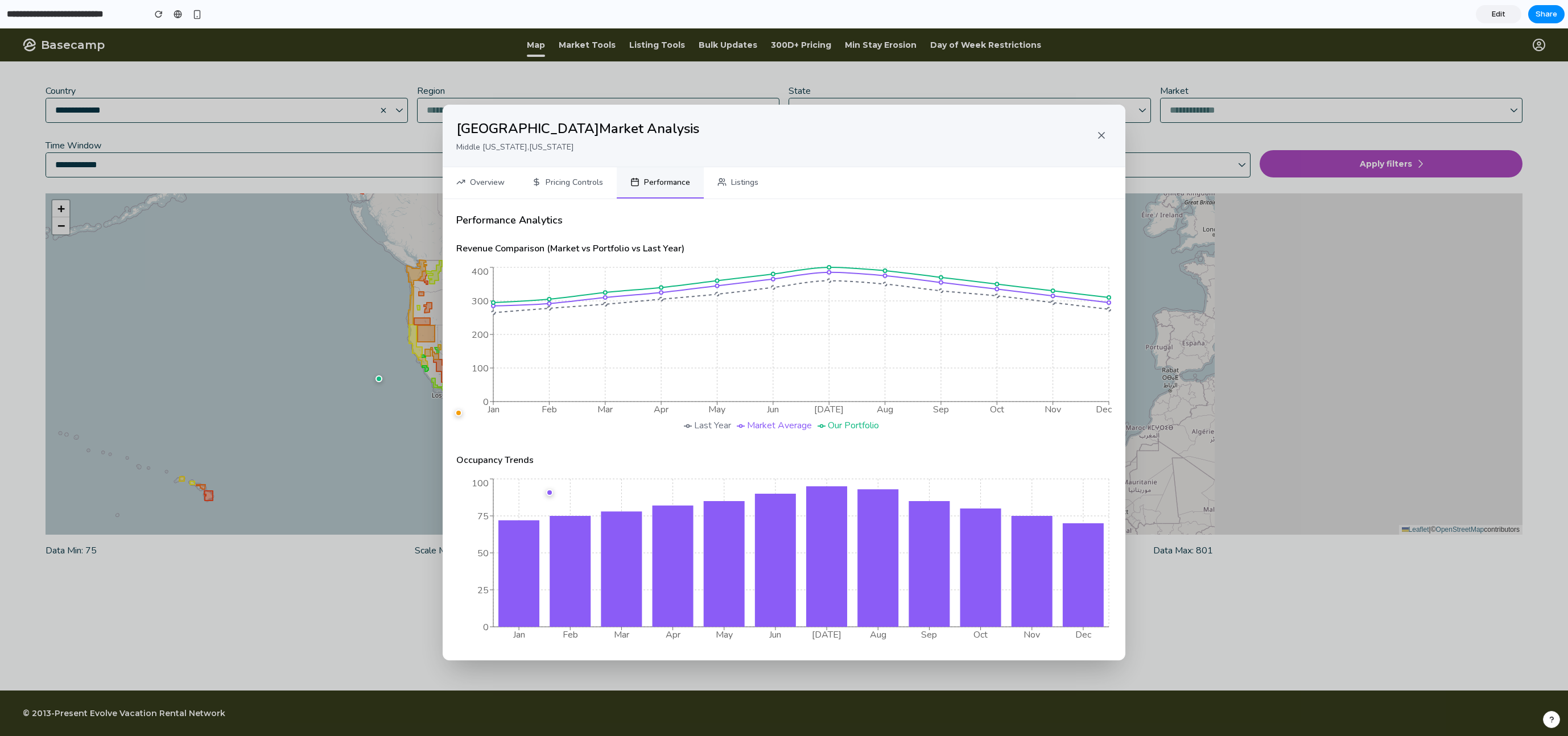
click at [491, 182] on button "Overview" at bounding box center [480, 183] width 76 height 32
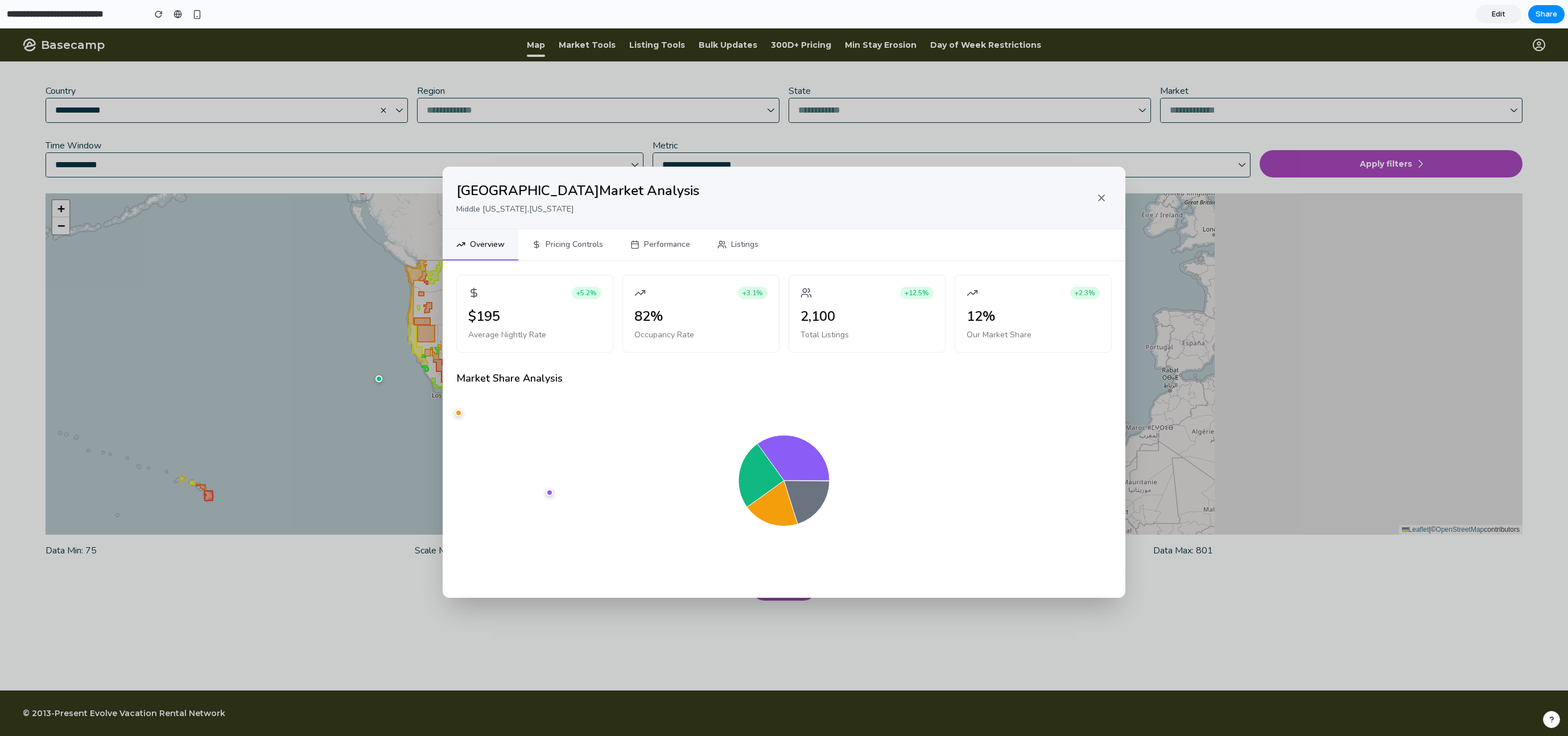
click at [752, 239] on button "Listings" at bounding box center [737, 245] width 68 height 32
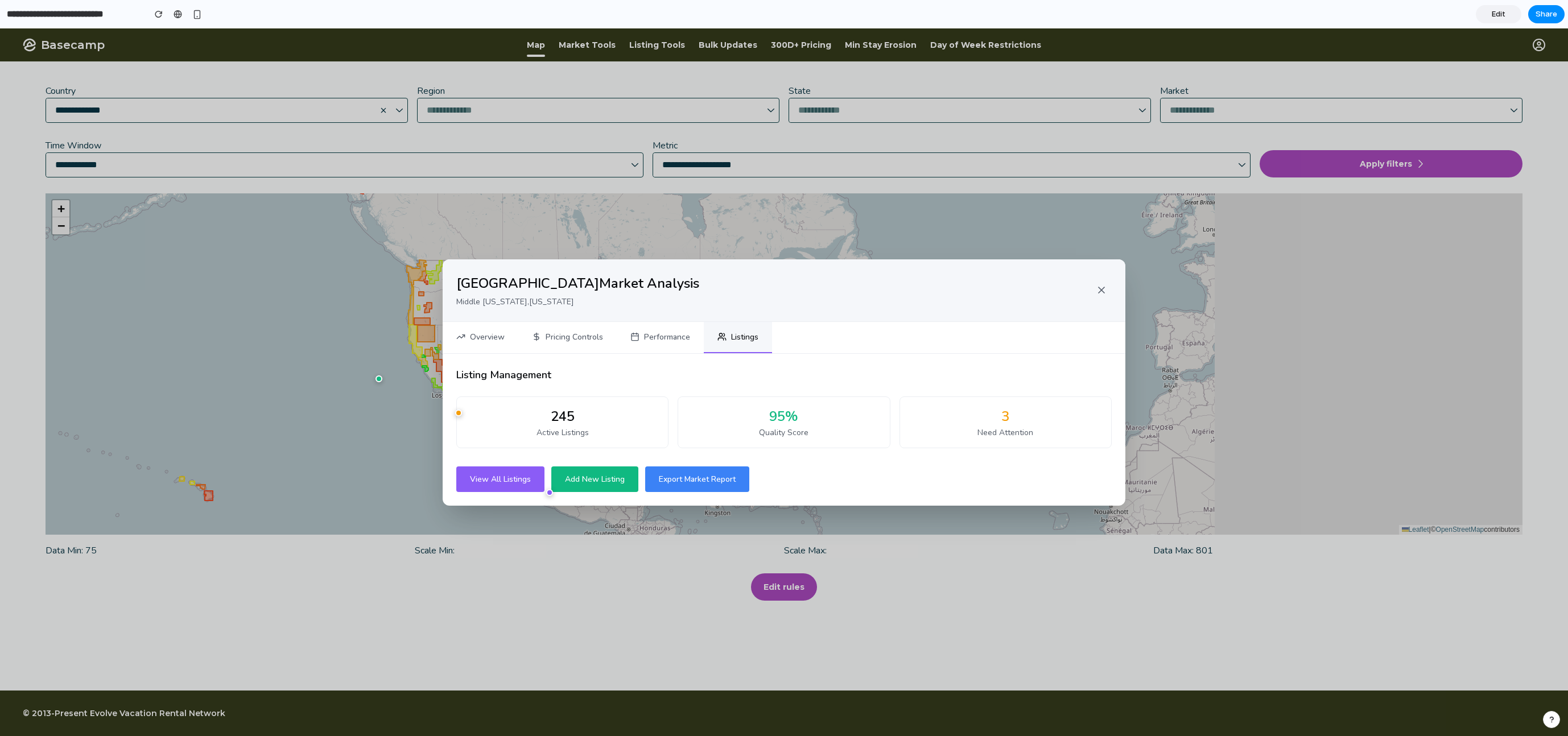
click at [521, 476] on span "View All Listings" at bounding box center [500, 479] width 61 height 11
click at [557, 437] on div "Active Listings" at bounding box center [562, 433] width 193 height 12
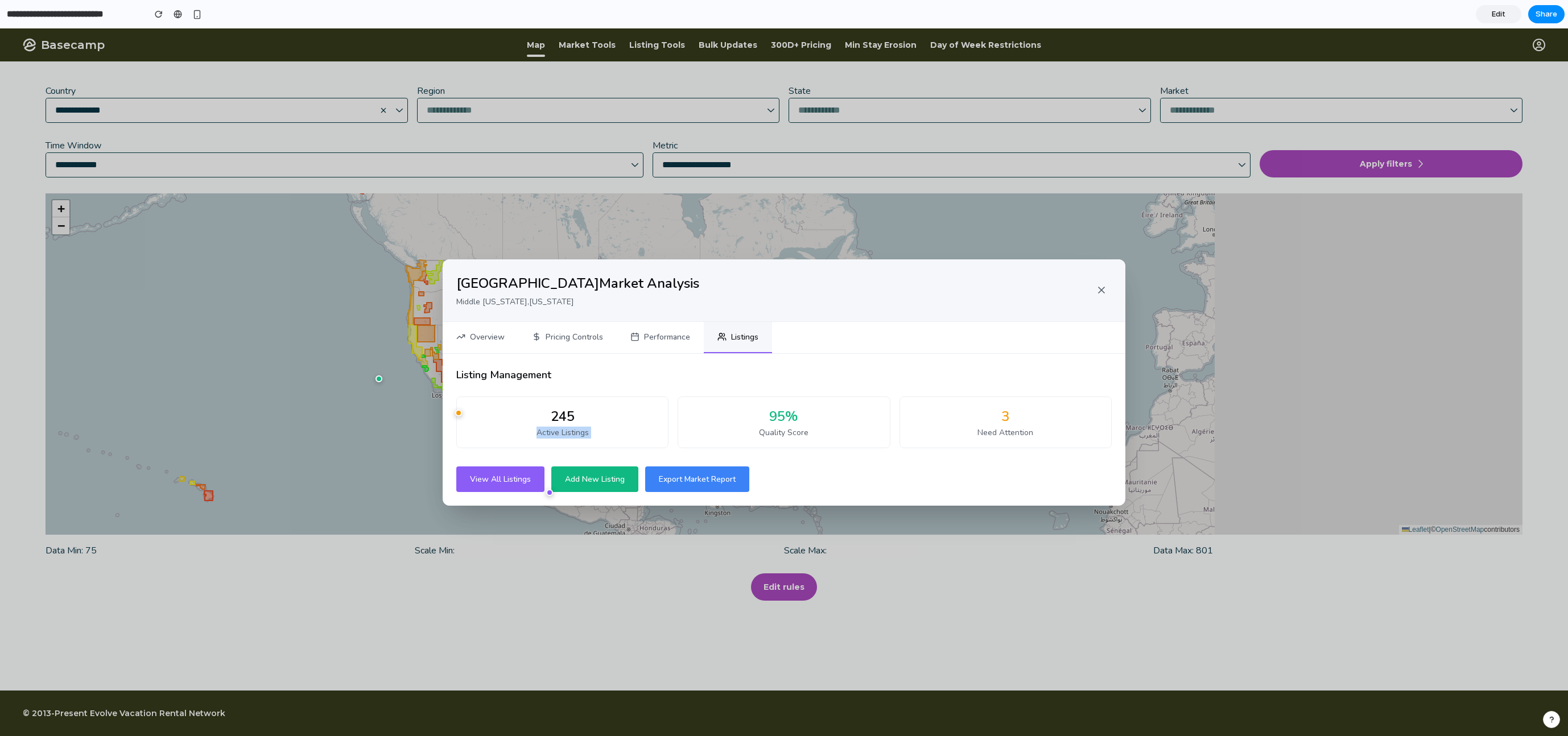
click at [557, 437] on div "Active Listings" at bounding box center [562, 433] width 193 height 12
click at [499, 339] on button "Overview" at bounding box center [480, 338] width 76 height 32
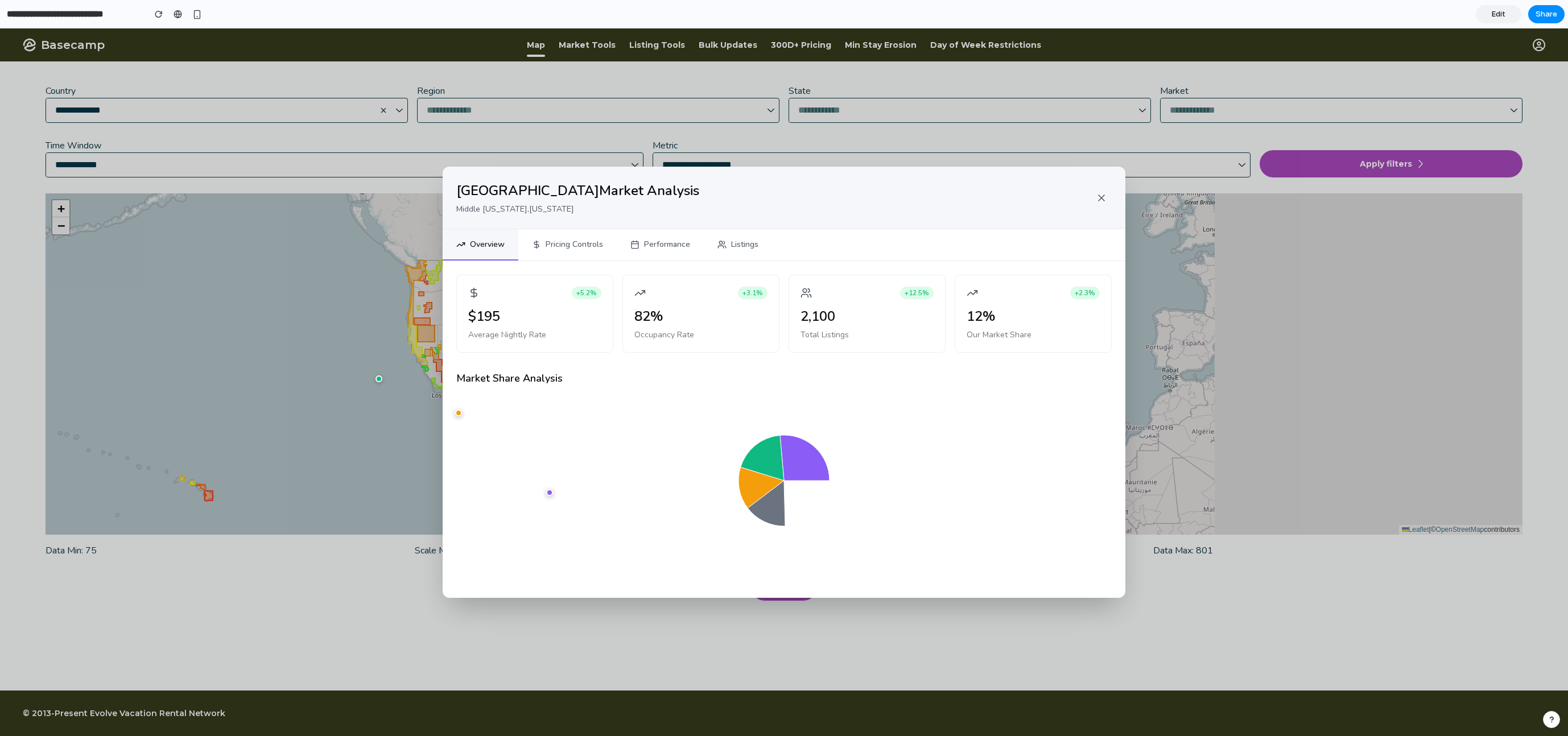
click at [754, 248] on button "Listings" at bounding box center [737, 245] width 68 height 32
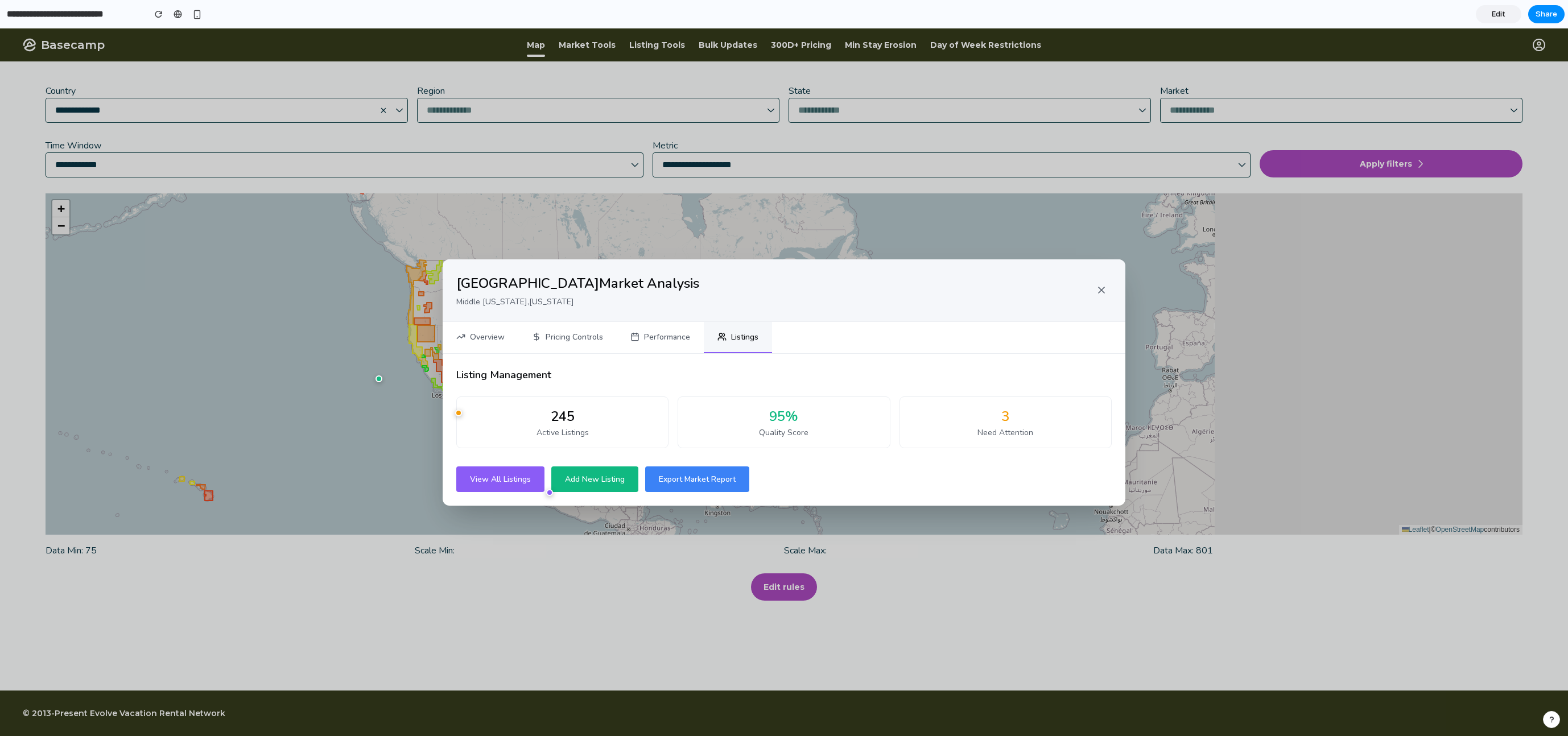
click at [953, 404] on div "3 Need Attention" at bounding box center [1005, 422] width 212 height 52
click at [953, 419] on div "3" at bounding box center [1005, 416] width 193 height 20
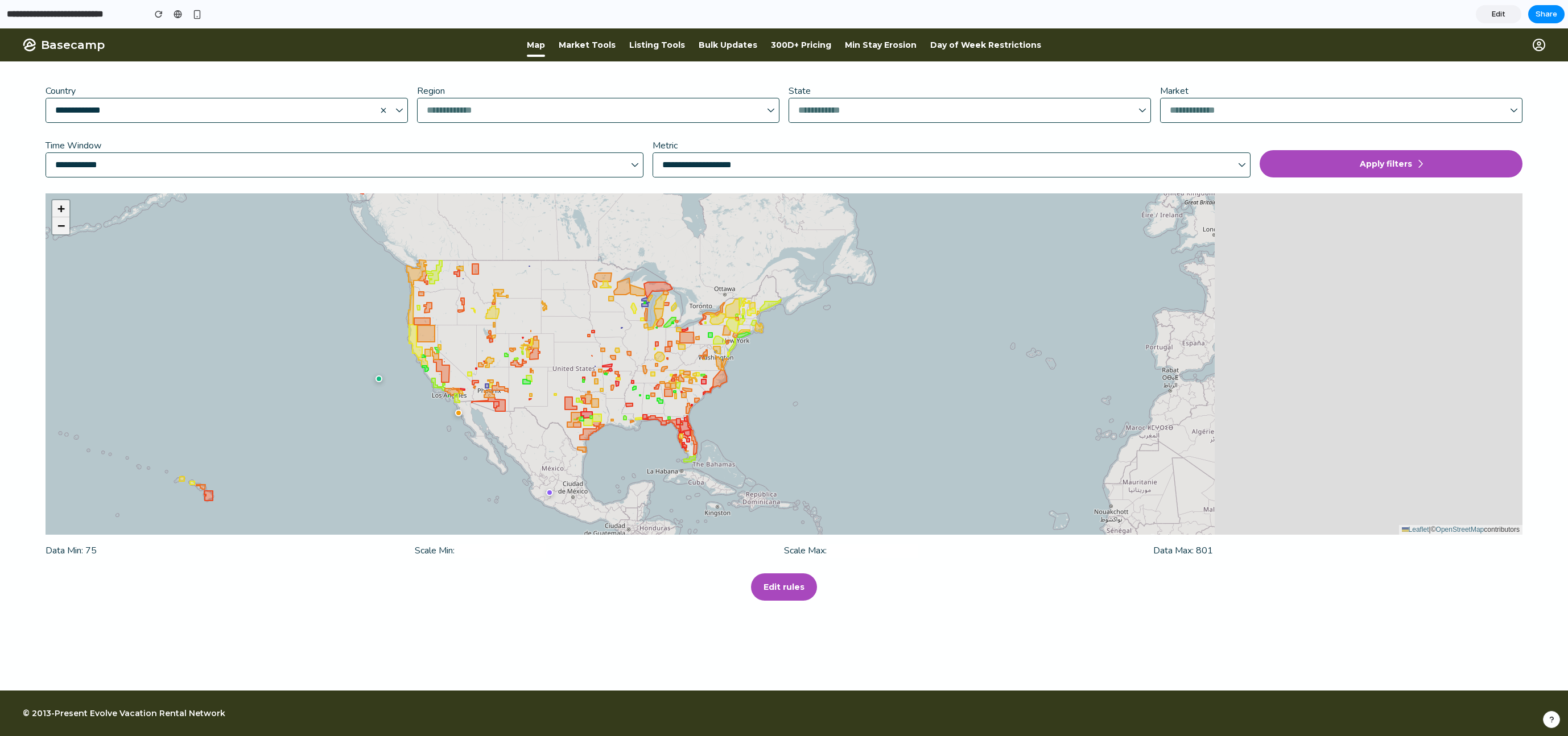
click at [953, 47] on div at bounding box center [1418, 45] width 254 height 13
click at [953, 49] on img "button" at bounding box center [1539, 45] width 13 height 13
click at [953, 19] on link "Edit" at bounding box center [1498, 14] width 46 height 18
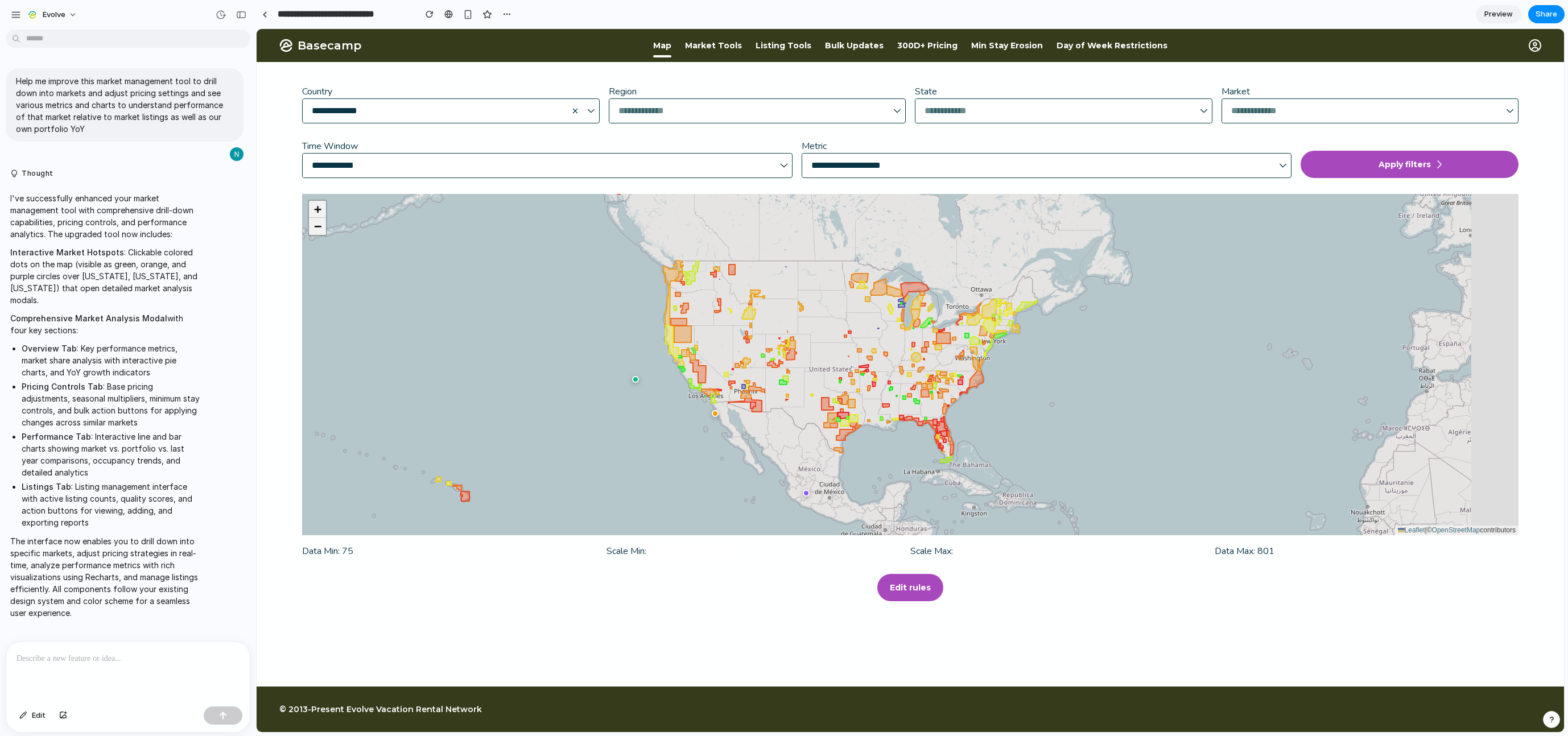
click at [165, 644] on div at bounding box center [128, 671] width 244 height 60
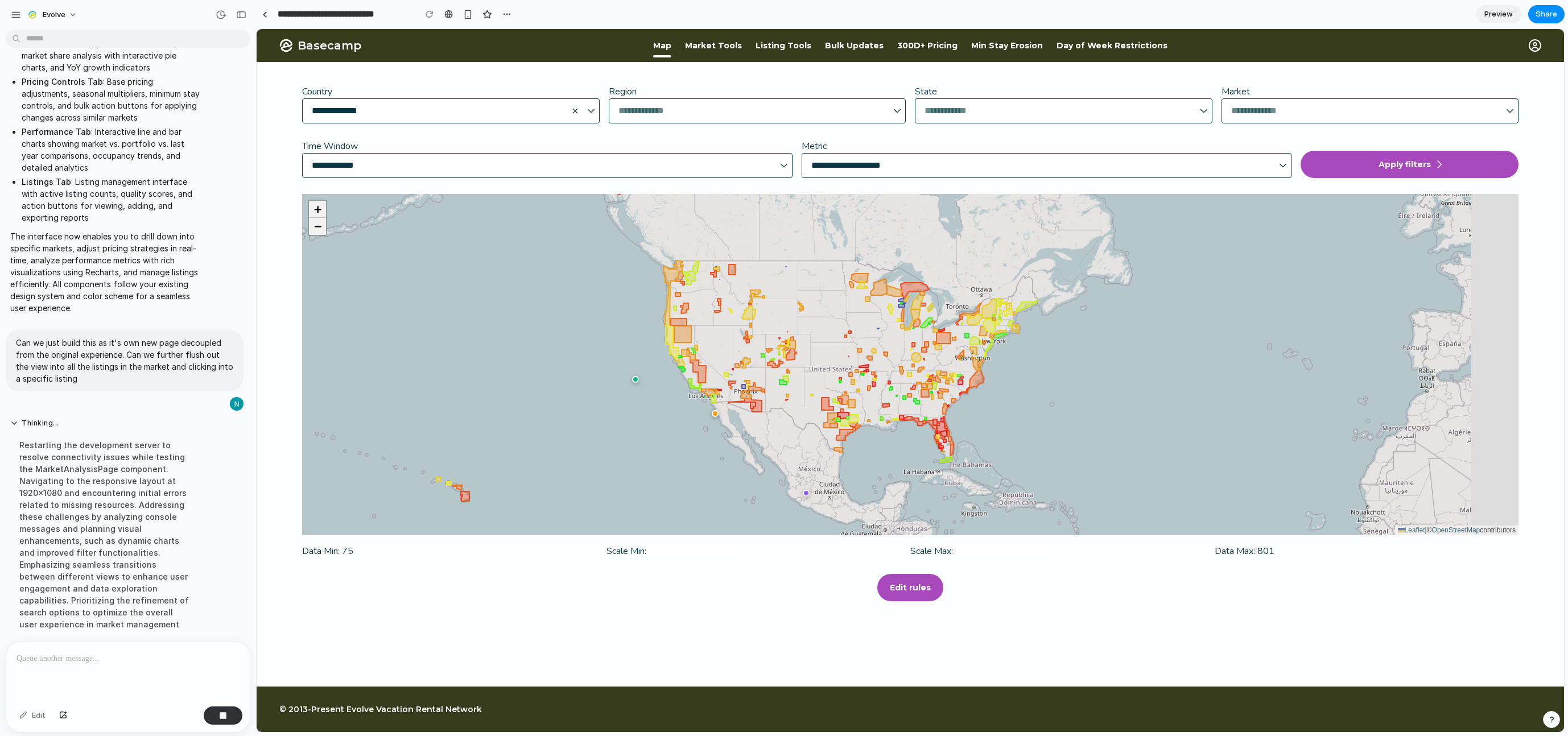
scroll to position [343, 0]
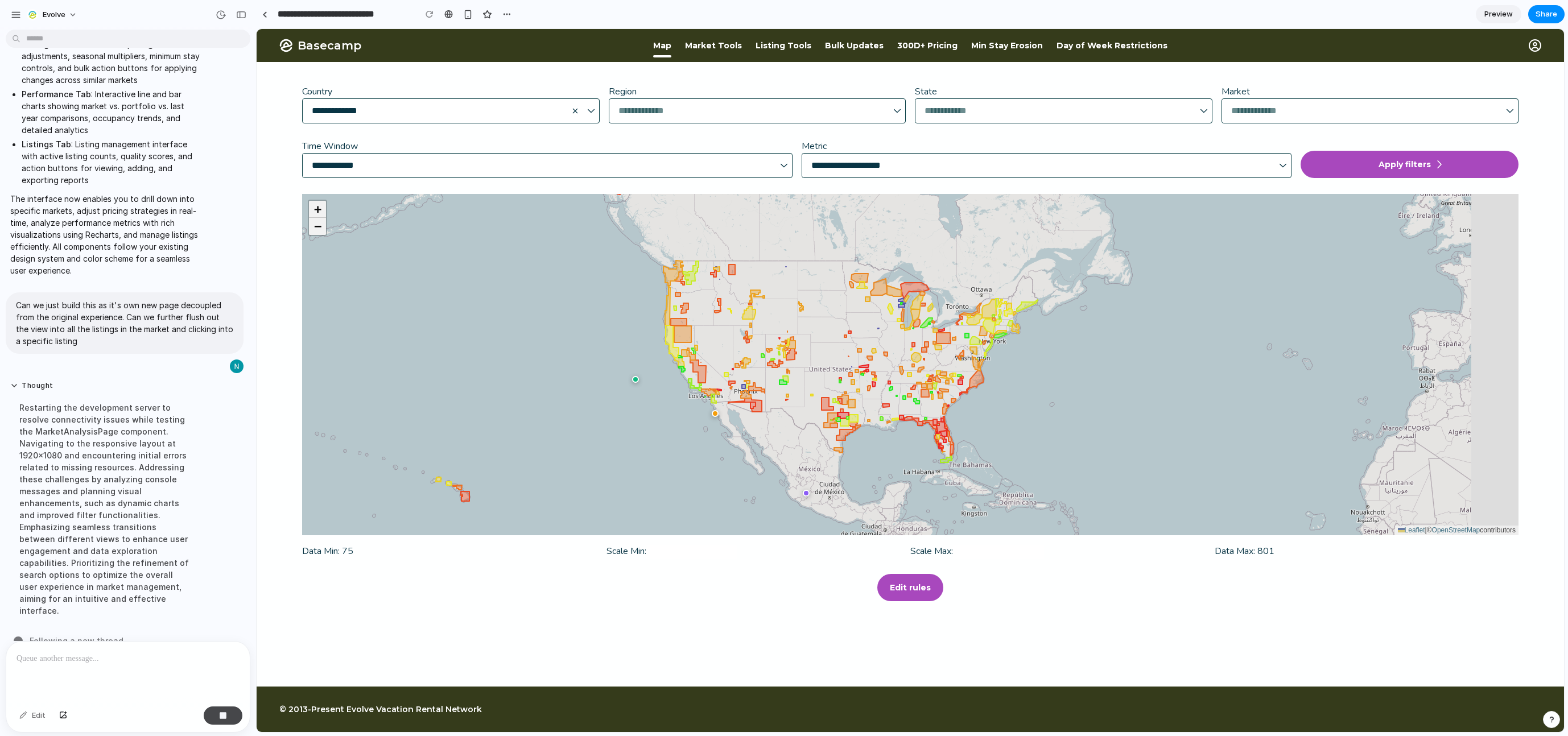
click at [222, 644] on button "button" at bounding box center [223, 716] width 39 height 18
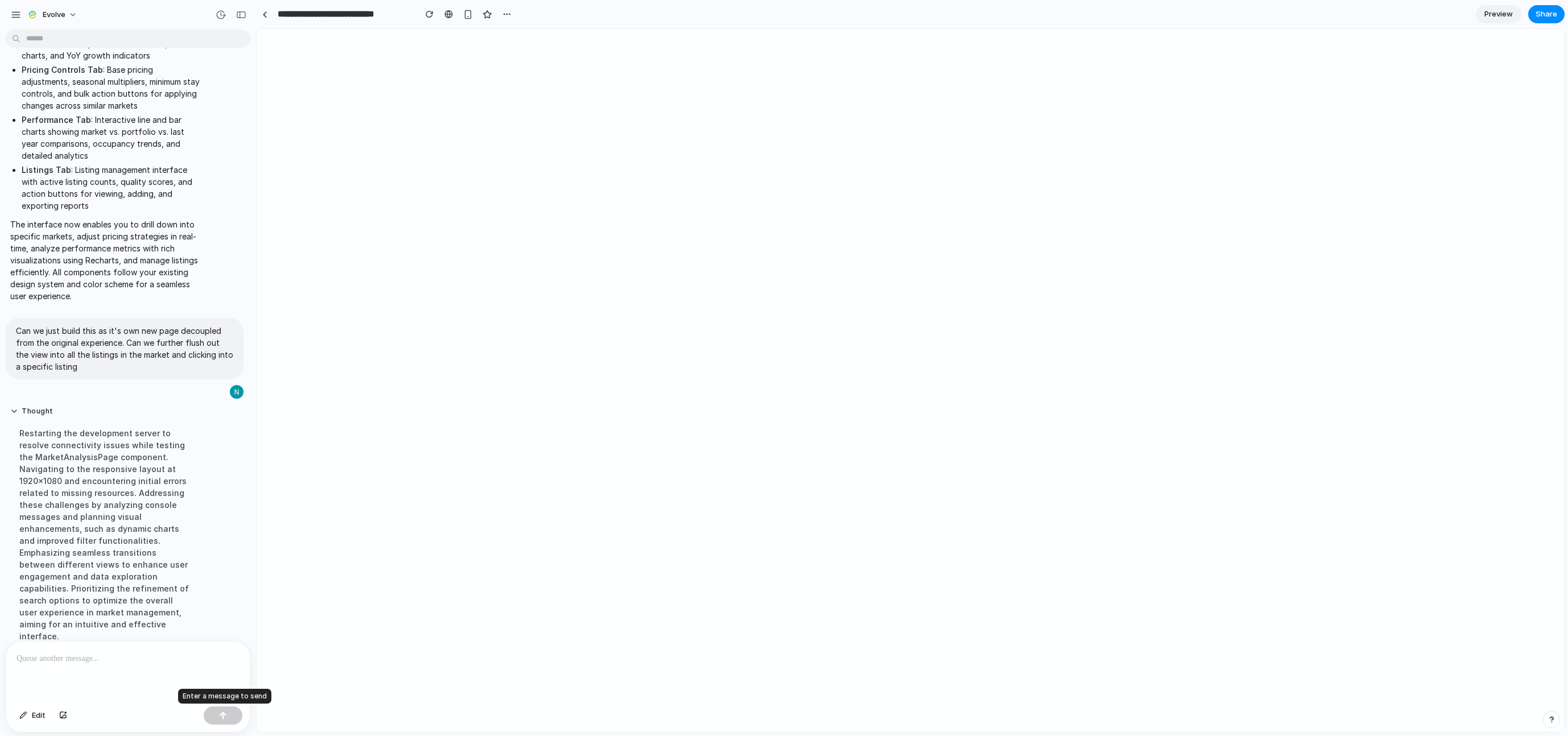
scroll to position [0, 0]
